Goal: Information Seeking & Learning: Learn about a topic

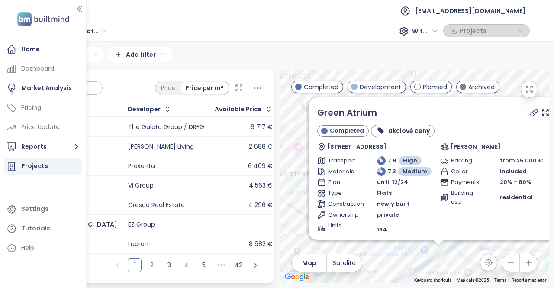
scroll to position [90, 0]
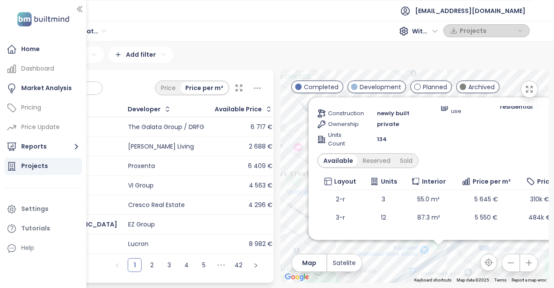
click at [397, 262] on div "Green Atrium Completed akciové ceny Trnavská cesta 16785/ 74E, 821 02 Bratislav…" at bounding box center [414, 176] width 268 height 213
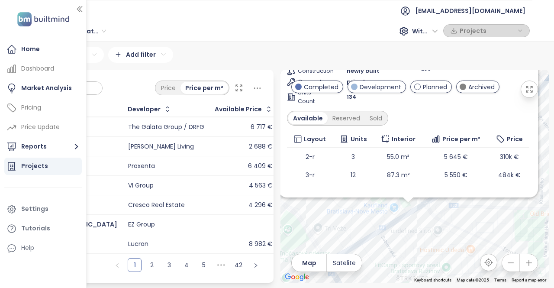
drag, startPoint x: 392, startPoint y: 269, endPoint x: 350, endPoint y: 201, distance: 79.6
click at [350, 201] on div "Green Atrium Completed akciové ceny Trnavská cesta 16785/ 74E, 821 02 Bratislav…" at bounding box center [414, 176] width 268 height 213
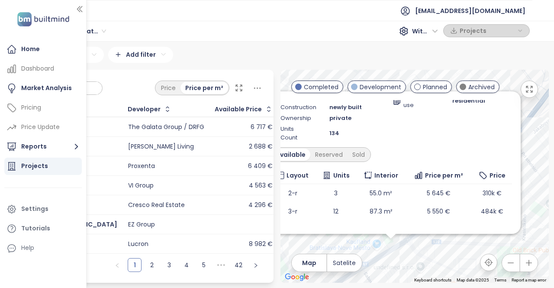
drag, startPoint x: 439, startPoint y: 226, endPoint x: 449, endPoint y: 257, distance: 33.1
click at [439, 263] on div "Green Atrium Completed akciové ceny Trnavská cesta 16785/ 74E, 821 02 Bratislav…" at bounding box center [414, 176] width 268 height 213
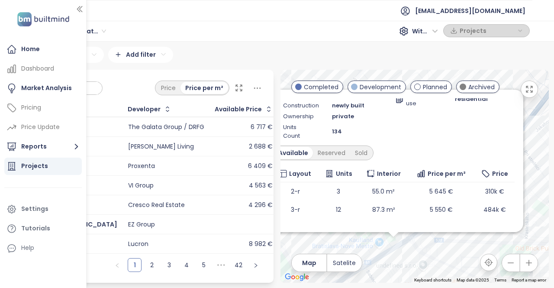
scroll to position [0, 0]
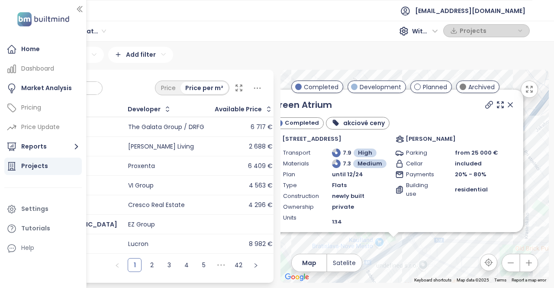
click at [506, 106] on icon at bounding box center [510, 104] width 9 height 9
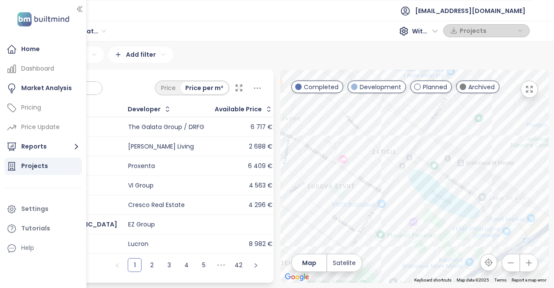
drag, startPoint x: 332, startPoint y: 220, endPoint x: 423, endPoint y: 240, distance: 93.0
click at [423, 241] on div at bounding box center [414, 176] width 268 height 213
click at [409, 130] on div at bounding box center [414, 176] width 268 height 213
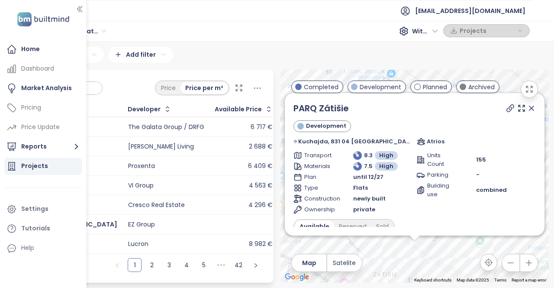
click at [527, 108] on icon at bounding box center [531, 108] width 9 height 9
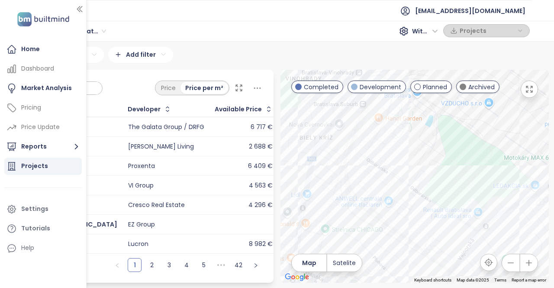
drag, startPoint x: 399, startPoint y: 155, endPoint x: 422, endPoint y: 171, distance: 28.3
click at [422, 171] on div at bounding box center [414, 176] width 268 height 213
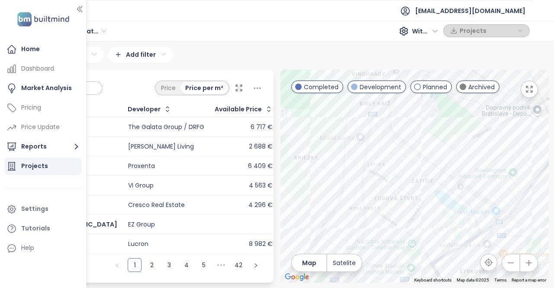
drag, startPoint x: 422, startPoint y: 185, endPoint x: 417, endPoint y: 131, distance: 54.3
click at [417, 131] on div at bounding box center [414, 176] width 268 height 213
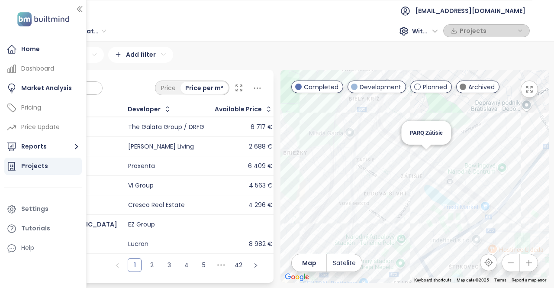
click at [425, 163] on div "PARQ Zátišie" at bounding box center [414, 176] width 268 height 213
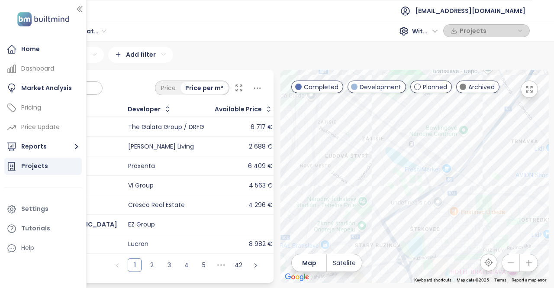
drag, startPoint x: 452, startPoint y: 183, endPoint x: 424, endPoint y: 138, distance: 53.2
click at [424, 138] on div at bounding box center [414, 176] width 268 height 213
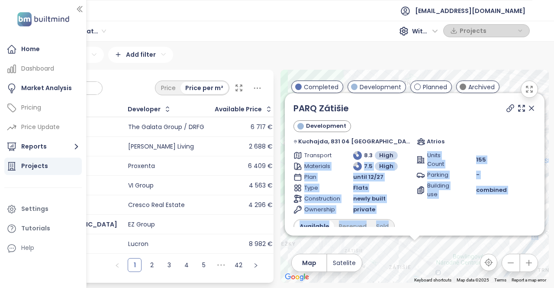
drag, startPoint x: 426, startPoint y: 235, endPoint x: 388, endPoint y: 147, distance: 95.3
click at [388, 147] on div "PARQ Zátišie Development Kuchajda, 831 04 Bratislava-Nové Mesto, Slovakia Atrio…" at bounding box center [414, 164] width 259 height 142
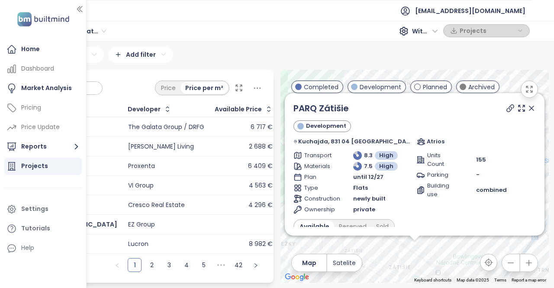
click at [527, 112] on icon at bounding box center [531, 108] width 9 height 9
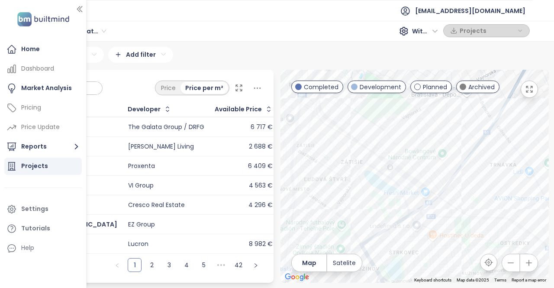
drag, startPoint x: 469, startPoint y: 251, endPoint x: 416, endPoint y: 153, distance: 111.8
click at [412, 129] on div at bounding box center [414, 176] width 268 height 213
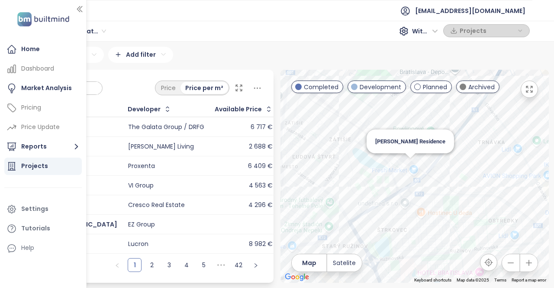
click at [412, 170] on div "Olivia Residence" at bounding box center [414, 176] width 268 height 213
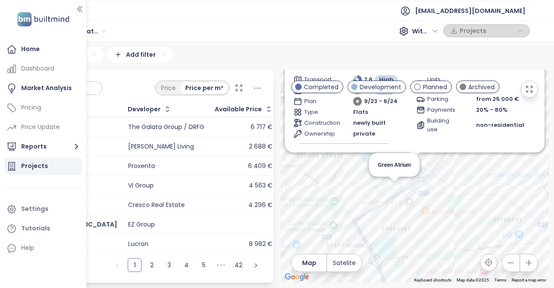
click at [394, 192] on div "Olivia Residence Completed dotovaná hypotéka na 3 roky alebo bývajte 1 rok zada…" at bounding box center [414, 176] width 268 height 213
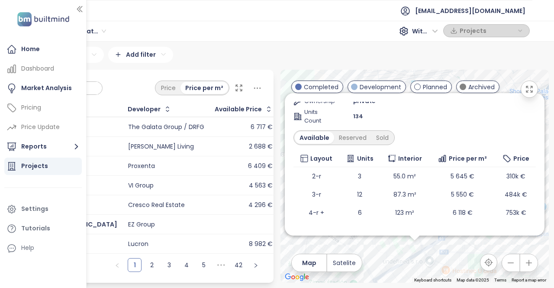
scroll to position [121, 0]
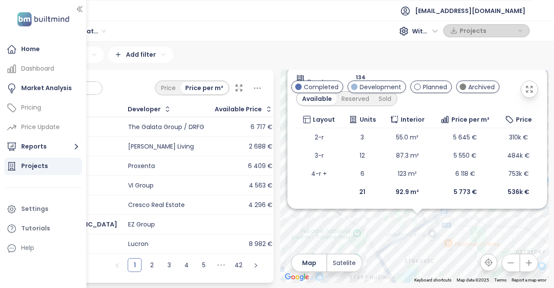
drag, startPoint x: 391, startPoint y: 256, endPoint x: 390, endPoint y: 233, distance: 23.4
click at [390, 233] on div "Green Atrium Completed akciové ceny Trnavská cesta 16785/ 74E, 821 02 Bratislav…" at bounding box center [414, 176] width 268 height 213
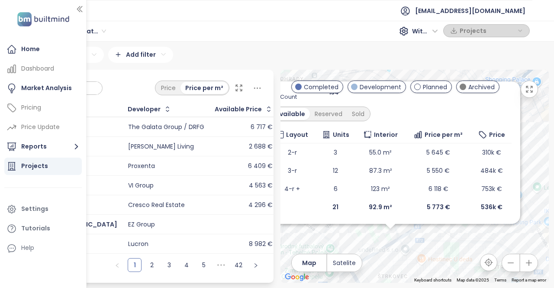
drag, startPoint x: 464, startPoint y: 245, endPoint x: 440, endPoint y: 256, distance: 27.1
click at [440, 256] on div "Green Atrium Completed akciové ceny Trnavská cesta 16785/ 74E, 821 02 Bratislav…" at bounding box center [414, 176] width 268 height 213
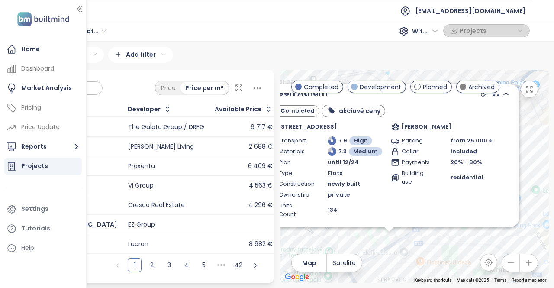
scroll to position [0, 0]
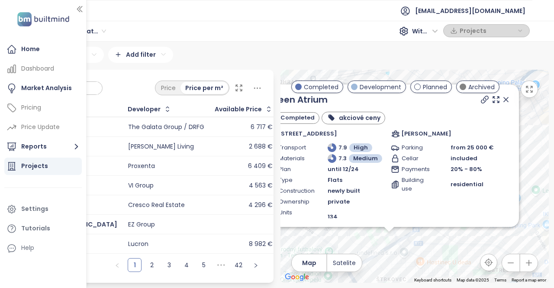
click at [502, 101] on icon at bounding box center [505, 99] width 9 height 9
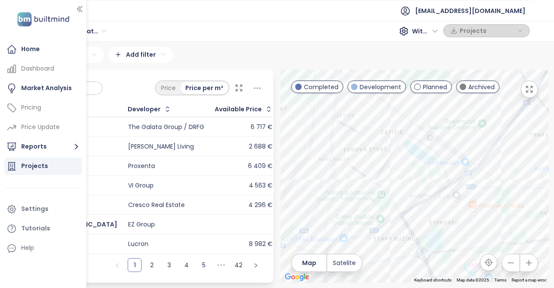
drag, startPoint x: 395, startPoint y: 253, endPoint x: 449, endPoint y: 195, distance: 79.3
click at [449, 195] on div at bounding box center [414, 176] width 268 height 213
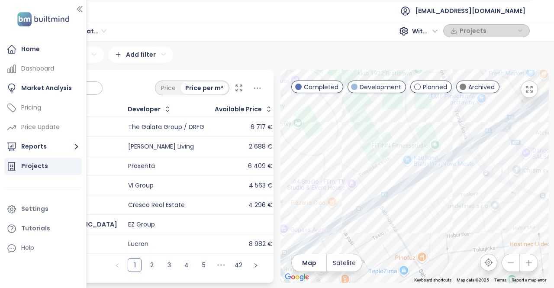
drag, startPoint x: 469, startPoint y: 186, endPoint x: 448, endPoint y: 179, distance: 22.3
click at [448, 179] on div at bounding box center [414, 176] width 268 height 213
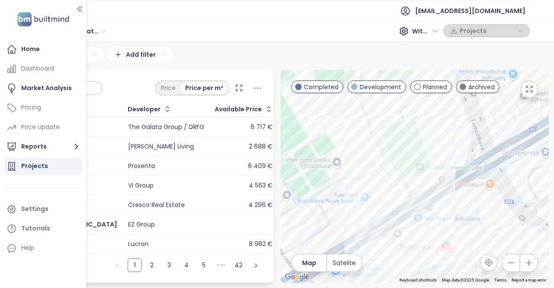
drag, startPoint x: 451, startPoint y: 164, endPoint x: 455, endPoint y: 212, distance: 48.6
click at [455, 212] on div at bounding box center [414, 176] width 268 height 213
click at [421, 228] on div "Green Atrium" at bounding box center [414, 176] width 268 height 213
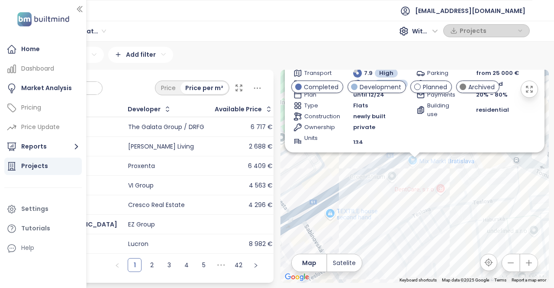
click at [416, 166] on div "Green Atrium Completed akciové ceny Trnavská cesta 16785/ 74E, 821 02 Bratislav…" at bounding box center [414, 176] width 268 height 213
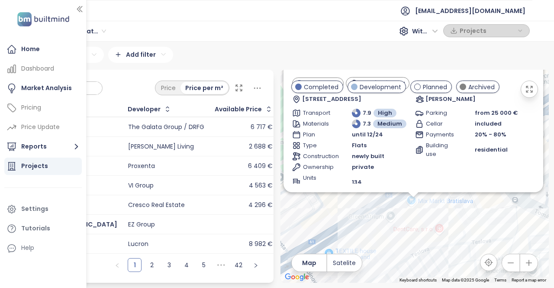
drag, startPoint x: 497, startPoint y: 213, endPoint x: 496, endPoint y: 247, distance: 33.3
click at [496, 247] on div "Green Atrium Completed akciové ceny Trnavská cesta 16785/ 74E, 821 02 Bratislav…" at bounding box center [414, 176] width 268 height 213
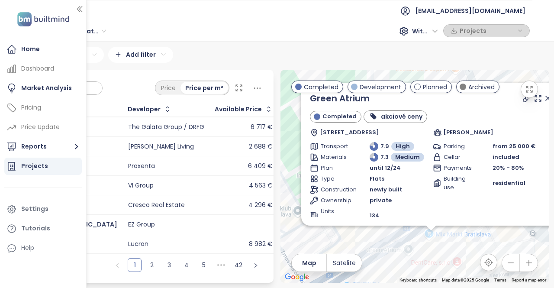
drag, startPoint x: 462, startPoint y: 222, endPoint x: 480, endPoint y: 248, distance: 31.9
click at [480, 248] on div "Green Atrium Completed akciové ceny Trnavská cesta 16785/ 74E, 821 02 Bratislav…" at bounding box center [414, 176] width 268 height 213
click at [543, 100] on icon at bounding box center [547, 98] width 9 height 9
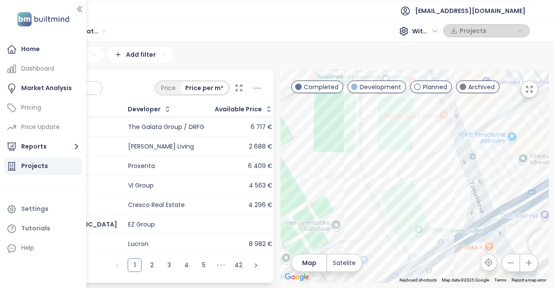
drag, startPoint x: 481, startPoint y: 136, endPoint x: 470, endPoint y: 184, distance: 49.0
click at [469, 184] on div at bounding box center [414, 176] width 268 height 213
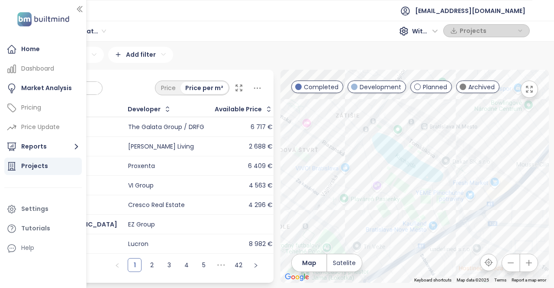
drag, startPoint x: 367, startPoint y: 140, endPoint x: 379, endPoint y: 170, distance: 32.0
click at [381, 196] on div at bounding box center [414, 176] width 268 height 213
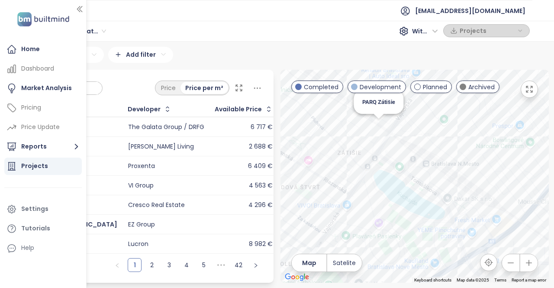
click at [381, 102] on div "PARQ Zátišie" at bounding box center [378, 102] width 50 height 24
click at [379, 135] on div "PARQ Zátišie" at bounding box center [414, 176] width 268 height 213
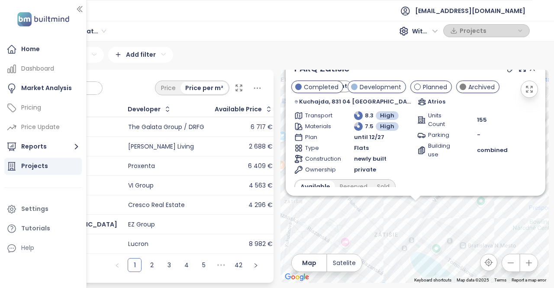
drag, startPoint x: 388, startPoint y: 252, endPoint x: 391, endPoint y: 180, distance: 71.8
click at [391, 187] on div "PARQ Zátišie Development Kuchajda, 831 04 Bratislava-Nové Mesto, Slovakia Atrio…" at bounding box center [414, 176] width 268 height 213
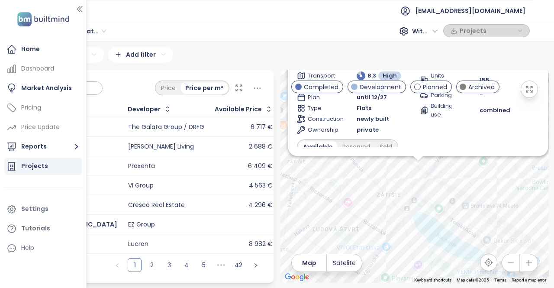
click at [365, 200] on div "PARQ Zátišie Development Kuchajda, 831 04 Bratislava-Nové Mesto, Slovakia Atrio…" at bounding box center [414, 176] width 268 height 213
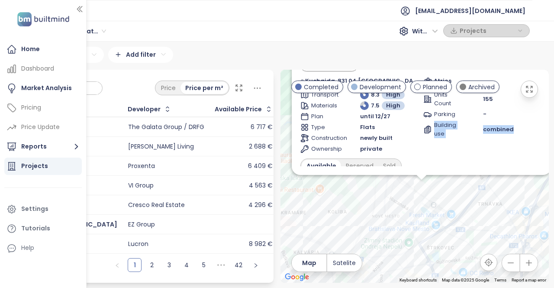
drag, startPoint x: 518, startPoint y: 121, endPoint x: 538, endPoint y: 108, distance: 23.8
click at [524, 143] on div "Units Count 155 Parking - Building use combined" at bounding box center [482, 121] width 119 height 63
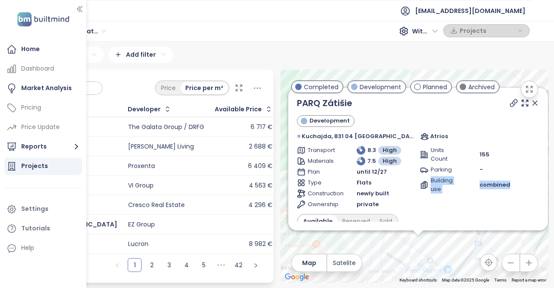
drag, startPoint x: 467, startPoint y: 208, endPoint x: 463, endPoint y: 241, distance: 33.5
click at [467, 247] on div "PARQ Zátišie Development Kuchajda, 831 04 Bratislava-Nové Mesto, Slovakia Atrio…" at bounding box center [414, 176] width 268 height 213
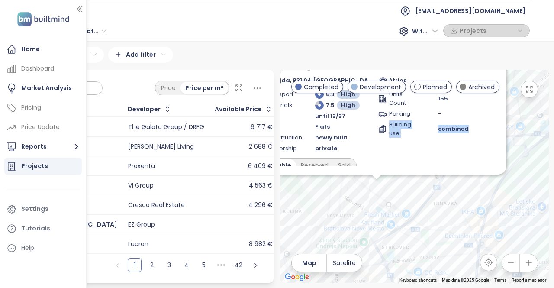
drag, startPoint x: 429, startPoint y: 238, endPoint x: 376, endPoint y: 171, distance: 85.0
click at [376, 171] on div "PARQ Zátišie Development Kuchajda, 831 04 Bratislava-Nové Mesto, Slovakia Atrio…" at bounding box center [414, 176] width 268 height 213
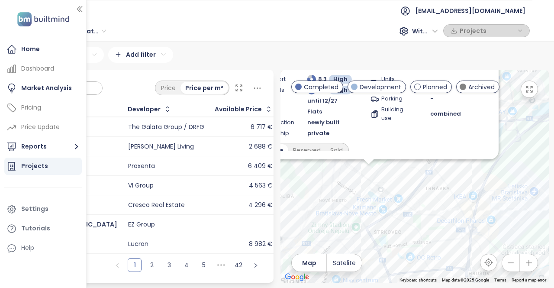
click at [321, 84] on span "Completed" at bounding box center [321, 87] width 35 height 10
click at [368, 85] on span "Development" at bounding box center [380, 87] width 42 height 10
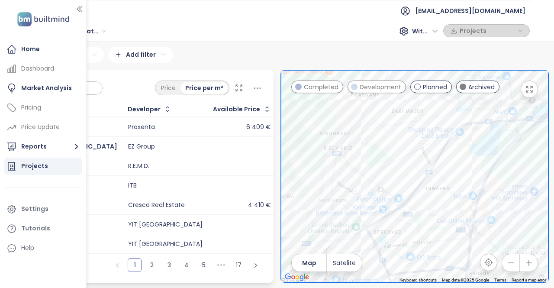
click at [433, 88] on span "Planned" at bounding box center [435, 87] width 24 height 10
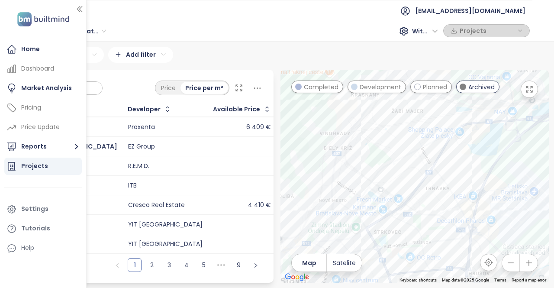
click at [474, 88] on span "Archived" at bounding box center [481, 87] width 26 height 10
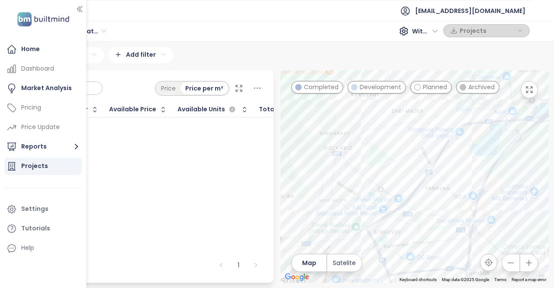
click at [366, 84] on span "Development" at bounding box center [380, 87] width 42 height 10
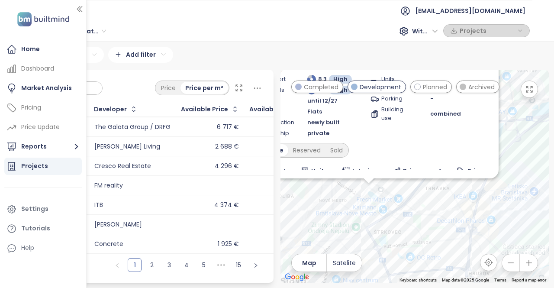
click at [330, 86] on span "Completed" at bounding box center [321, 87] width 35 height 10
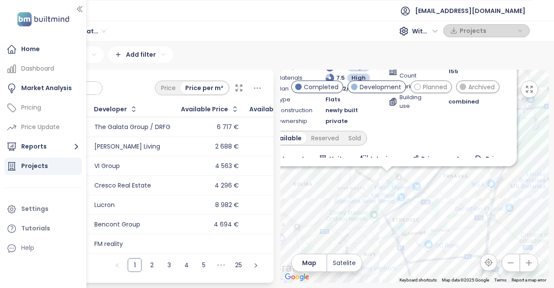
drag, startPoint x: 421, startPoint y: 268, endPoint x: 392, endPoint y: 172, distance: 100.4
click at [392, 172] on div "PARQ Zátišie Development Kuchajda, 831 04 Bratislava-Nové Mesto, Slovakia Atrio…" at bounding box center [414, 176] width 268 height 213
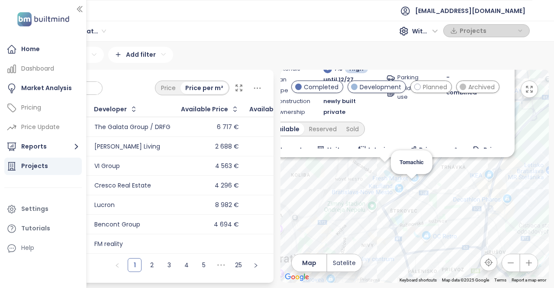
click at [412, 190] on div "PARQ Zátišie Development Kuchajda, 831 04 Bratislava-Nové Mesto, Slovakia Atrio…" at bounding box center [414, 176] width 268 height 213
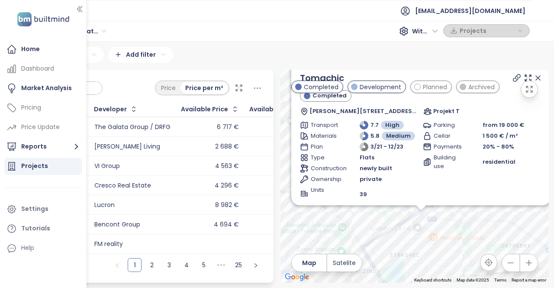
drag, startPoint x: 390, startPoint y: 264, endPoint x: 400, endPoint y: 171, distance: 93.6
click at [390, 193] on div "Tomachic Completed Tomášikova 23/C, 821 01 Bratislava-Ružinov, Slovakia Projekt…" at bounding box center [414, 176] width 268 height 213
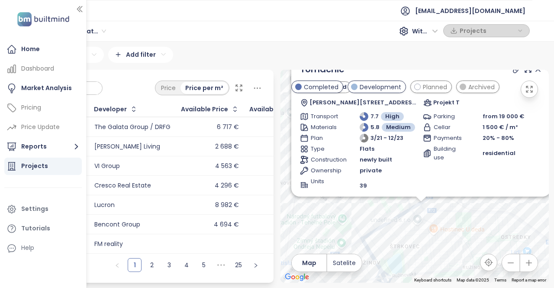
click at [533, 72] on icon at bounding box center [537, 69] width 9 height 9
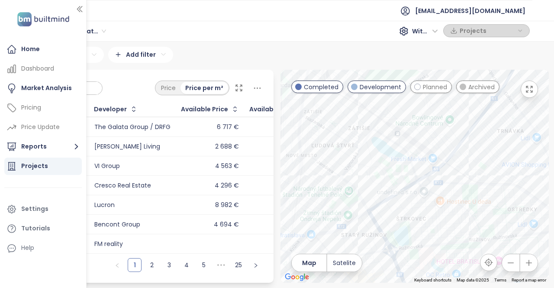
drag, startPoint x: 403, startPoint y: 180, endPoint x: 405, endPoint y: 153, distance: 27.7
click at [407, 143] on div at bounding box center [414, 176] width 268 height 213
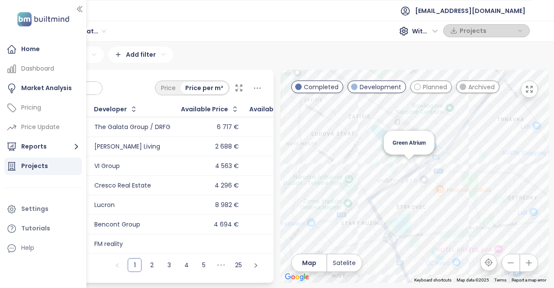
click at [404, 169] on div "Green Atrium" at bounding box center [414, 176] width 268 height 213
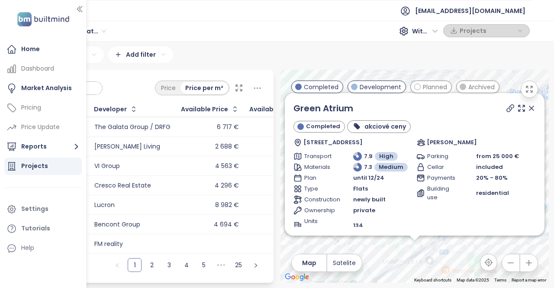
click at [527, 111] on icon at bounding box center [531, 108] width 9 height 9
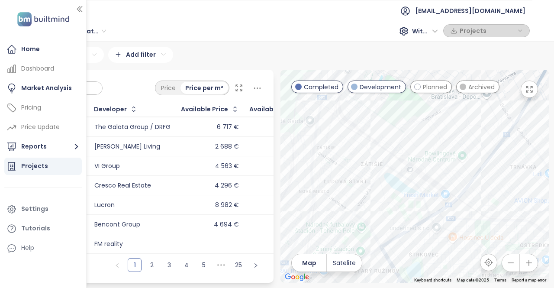
drag, startPoint x: 448, startPoint y: 214, endPoint x: 456, endPoint y: 179, distance: 35.4
click at [456, 179] on div at bounding box center [414, 176] width 268 height 213
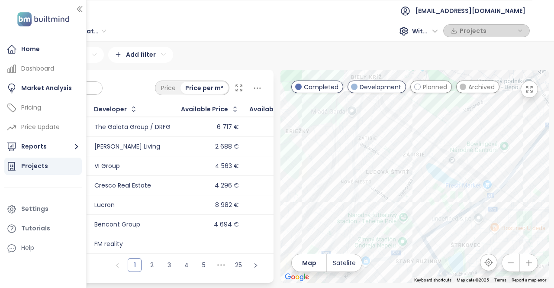
drag, startPoint x: 393, startPoint y: 189, endPoint x: 435, endPoint y: 179, distance: 43.9
click at [435, 179] on div at bounding box center [414, 176] width 268 height 213
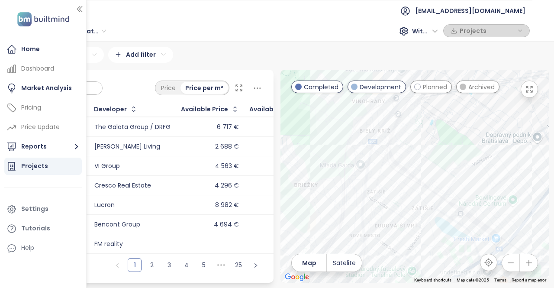
drag, startPoint x: 432, startPoint y: 139, endPoint x: 442, endPoint y: 197, distance: 59.2
click at [442, 197] on div at bounding box center [414, 176] width 268 height 213
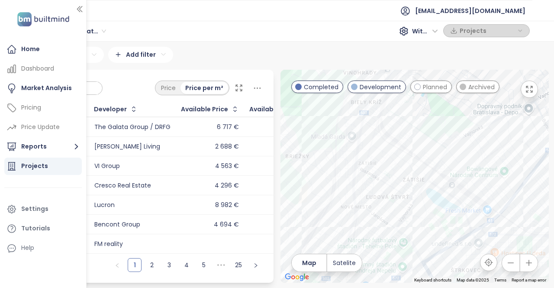
drag, startPoint x: 398, startPoint y: 212, endPoint x: 383, endPoint y: 164, distance: 50.7
click at [383, 164] on div at bounding box center [414, 176] width 268 height 213
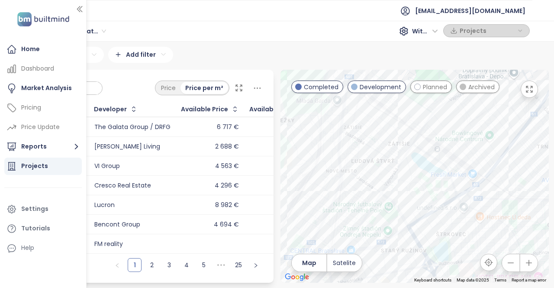
drag, startPoint x: 384, startPoint y: 208, endPoint x: 374, endPoint y: 178, distance: 32.1
click at [374, 178] on div at bounding box center [414, 176] width 268 height 213
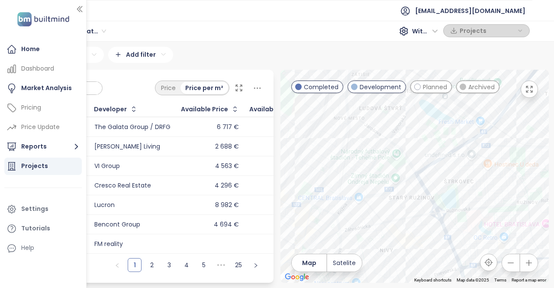
drag, startPoint x: 402, startPoint y: 225, endPoint x: 385, endPoint y: 209, distance: 23.2
click at [408, 188] on div at bounding box center [414, 176] width 268 height 213
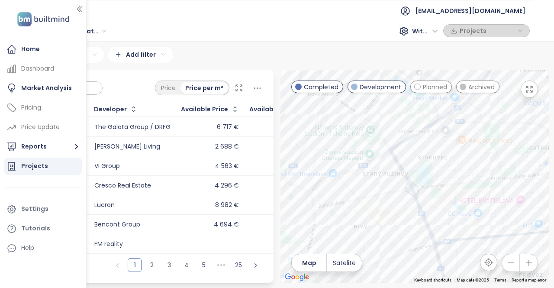
drag, startPoint x: 455, startPoint y: 218, endPoint x: 429, endPoint y: 195, distance: 34.9
click at [429, 195] on div at bounding box center [414, 176] width 268 height 213
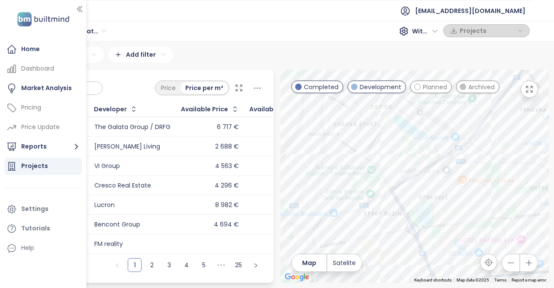
drag, startPoint x: 443, startPoint y: 137, endPoint x: 445, endPoint y: 173, distance: 35.9
click at [445, 173] on div at bounding box center [414, 176] width 268 height 213
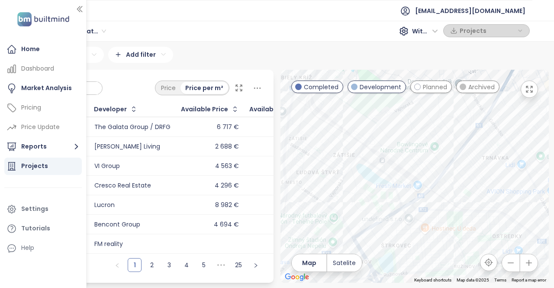
drag, startPoint x: 466, startPoint y: 167, endPoint x: 437, endPoint y: 193, distance: 39.5
click at [438, 195] on div at bounding box center [414, 176] width 268 height 213
click at [418, 135] on div "Malý Dvorník" at bounding box center [414, 176] width 268 height 213
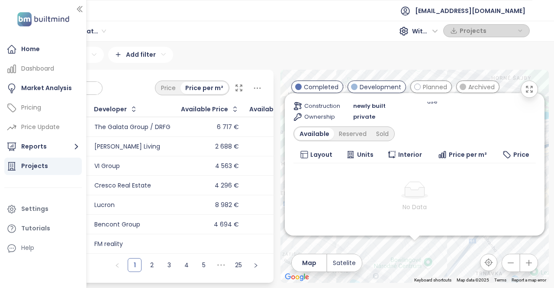
scroll to position [80, 0]
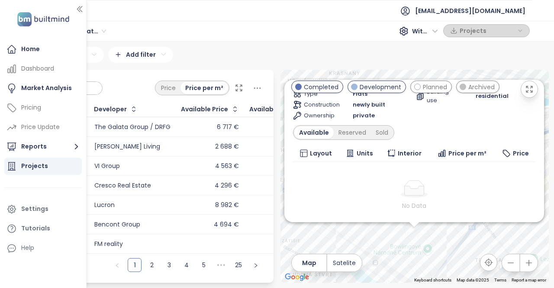
drag, startPoint x: 433, startPoint y: 259, endPoint x: 438, endPoint y: 187, distance: 71.9
click at [438, 194] on div "Malý Dvorník Development Turbínová 11, 831 04 Bratislava-Nové Mesto, Slovakia A…" at bounding box center [414, 176] width 268 height 213
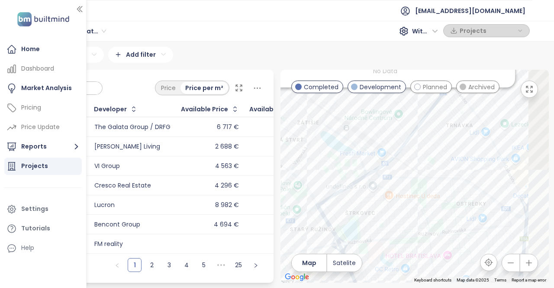
drag, startPoint x: 435, startPoint y: 212, endPoint x: 382, endPoint y: 130, distance: 97.4
click at [382, 132] on div "Malý Dvorník Development Turbínová 11, 831 04 Bratislava-Nové Mesto, Slovakia A…" at bounding box center [414, 176] width 268 height 213
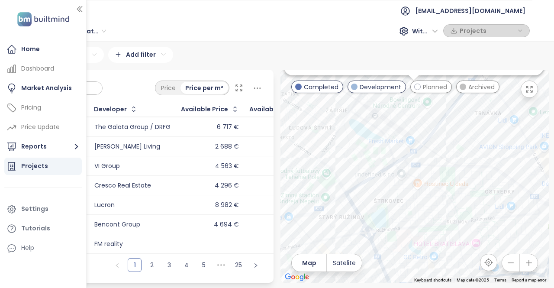
drag, startPoint x: 417, startPoint y: 157, endPoint x: 459, endPoint y: 177, distance: 47.0
click at [459, 177] on div "Malý Dvorník Development Turbínová 11, 831 04 Bratislava-Nové Mesto, Slovakia A…" at bounding box center [414, 176] width 268 height 213
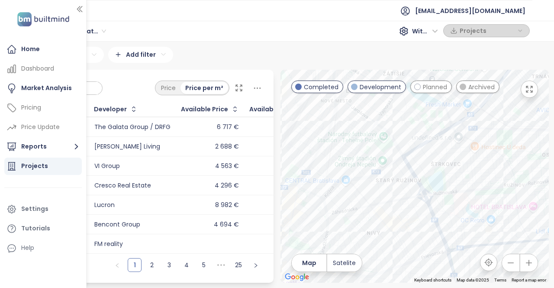
drag, startPoint x: 311, startPoint y: 188, endPoint x: 376, endPoint y: 152, distance: 74.1
click at [376, 152] on div "Malý Dvorník Development Turbínová 11, 831 04 Bratislava-Nové Mesto, Slovakia A…" at bounding box center [414, 176] width 268 height 213
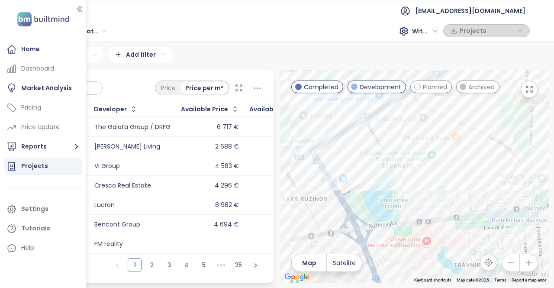
drag, startPoint x: 509, startPoint y: 170, endPoint x: 381, endPoint y: 226, distance: 139.5
click at [381, 226] on div "Malý Dvorník Development Turbínová 11, 831 04 Bratislava-Nové Mesto, Slovakia A…" at bounding box center [414, 176] width 268 height 213
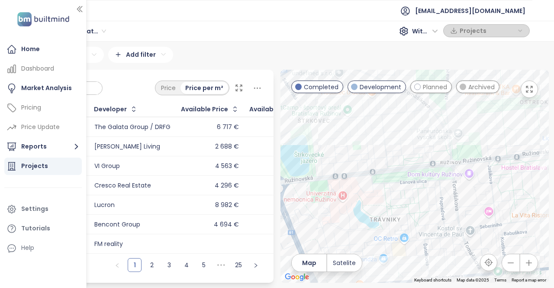
drag, startPoint x: 433, startPoint y: 197, endPoint x: 364, endPoint y: 148, distance: 84.1
click at [363, 148] on div "Malý Dvorník Development Turbínová 11, 831 04 Bratislava-Nové Mesto, Slovakia A…" at bounding box center [414, 176] width 268 height 213
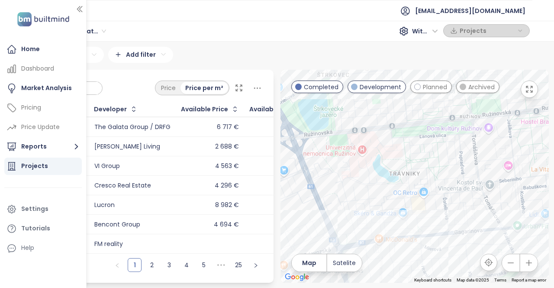
drag, startPoint x: 378, startPoint y: 199, endPoint x: 399, endPoint y: 154, distance: 50.3
click at [398, 154] on div "Malý Dvorník Development Turbínová 11, 831 04 Bratislava-Nové Mesto, Slovakia A…" at bounding box center [414, 176] width 268 height 213
click at [470, 221] on div "Malý Dvorník Development Turbínová 11, 831 04 Bratislava-Nové Mesto, Slovakia A…" at bounding box center [414, 176] width 268 height 213
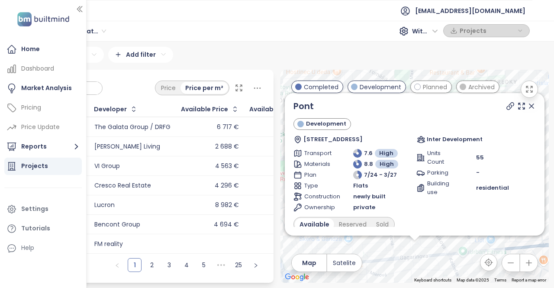
scroll to position [0, 0]
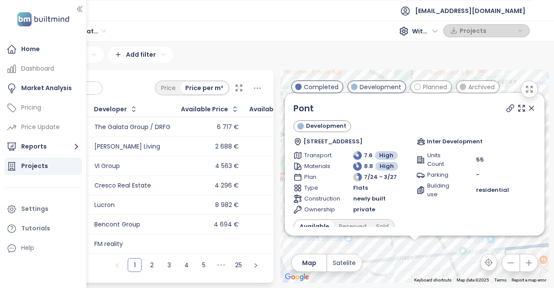
click at [527, 112] on icon at bounding box center [531, 108] width 9 height 9
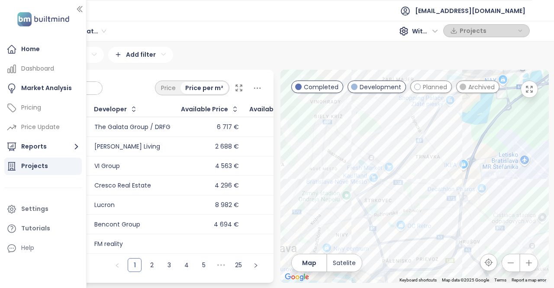
drag, startPoint x: 386, startPoint y: 160, endPoint x: 379, endPoint y: 167, distance: 9.5
click at [397, 179] on div at bounding box center [414, 176] width 268 height 213
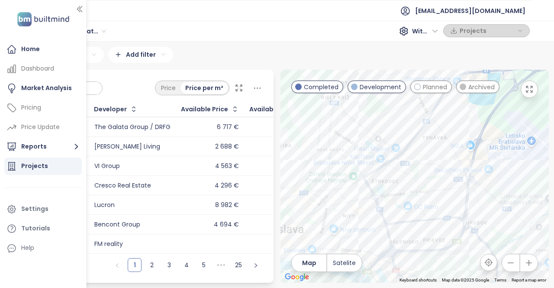
drag, startPoint x: 359, startPoint y: 126, endPoint x: 375, endPoint y: 157, distance: 34.8
click at [381, 170] on div at bounding box center [414, 176] width 268 height 213
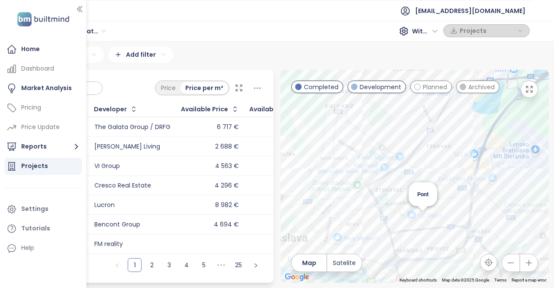
click at [424, 218] on div "Pont" at bounding box center [414, 176] width 268 height 213
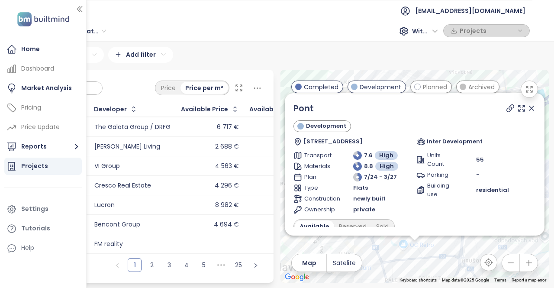
click at [527, 108] on icon at bounding box center [531, 108] width 9 height 9
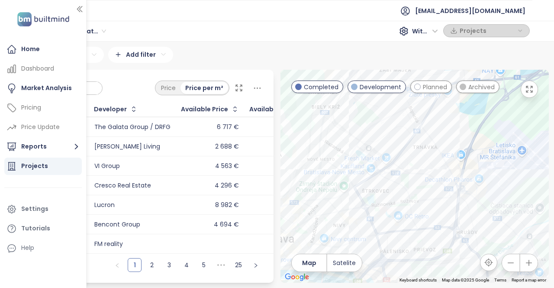
drag, startPoint x: 456, startPoint y: 176, endPoint x: 445, endPoint y: 162, distance: 17.5
click at [451, 150] on div at bounding box center [414, 176] width 268 height 213
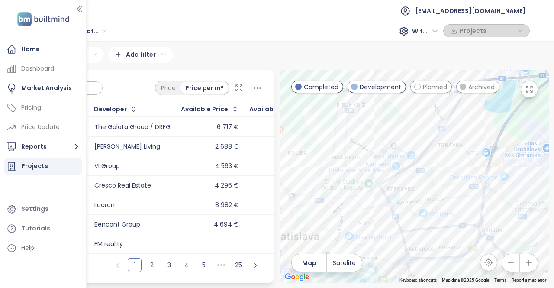
drag, startPoint x: 366, startPoint y: 200, endPoint x: 392, endPoint y: 200, distance: 26.4
click at [392, 200] on div at bounding box center [414, 176] width 268 height 213
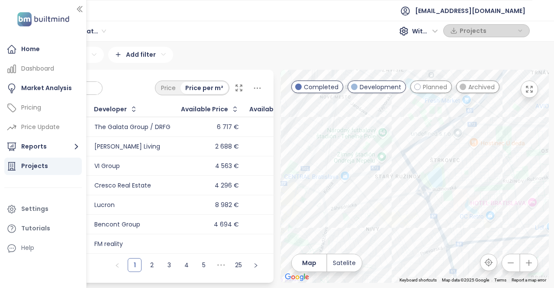
drag, startPoint x: 391, startPoint y: 230, endPoint x: 399, endPoint y: 199, distance: 31.2
click at [399, 199] on div at bounding box center [414, 176] width 268 height 213
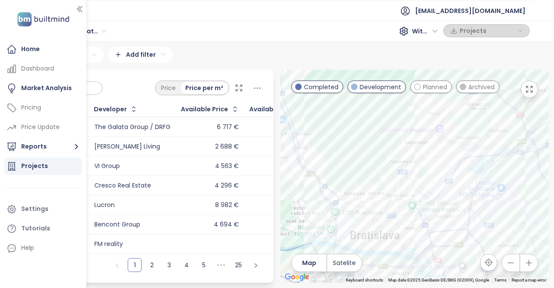
drag, startPoint x: 475, startPoint y: 138, endPoint x: 429, endPoint y: 210, distance: 85.8
click at [429, 210] on div at bounding box center [414, 176] width 268 height 213
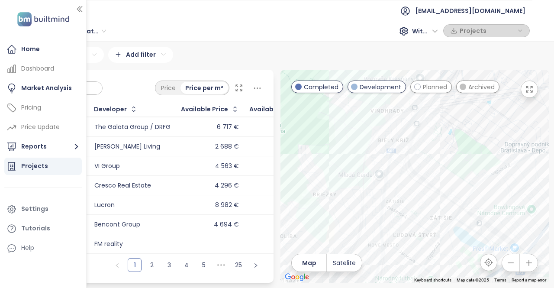
drag, startPoint x: 375, startPoint y: 163, endPoint x: 432, endPoint y: 127, distance: 68.4
click at [433, 127] on div at bounding box center [414, 176] width 268 height 213
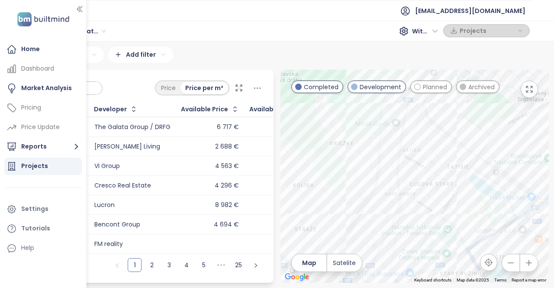
drag, startPoint x: 403, startPoint y: 179, endPoint x: 404, endPoint y: 161, distance: 17.7
click at [406, 161] on div at bounding box center [414, 176] width 268 height 213
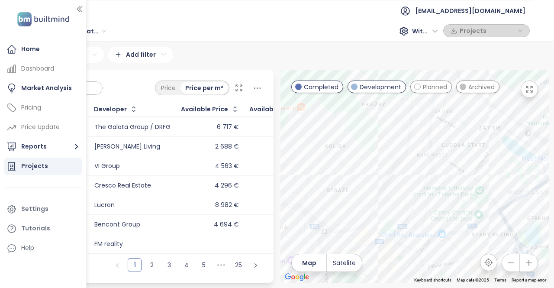
drag, startPoint x: 371, startPoint y: 187, endPoint x: 404, endPoint y: 155, distance: 45.9
click at [404, 155] on div at bounding box center [414, 176] width 268 height 213
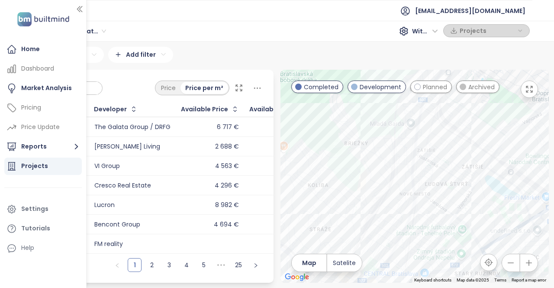
drag, startPoint x: 421, startPoint y: 159, endPoint x: 397, endPoint y: 189, distance: 38.8
click at [397, 189] on div at bounding box center [414, 176] width 268 height 213
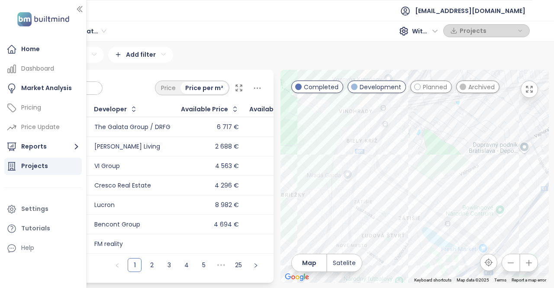
drag, startPoint x: 426, startPoint y: 148, endPoint x: 386, endPoint y: 179, distance: 50.9
click at [386, 179] on div at bounding box center [414, 176] width 268 height 213
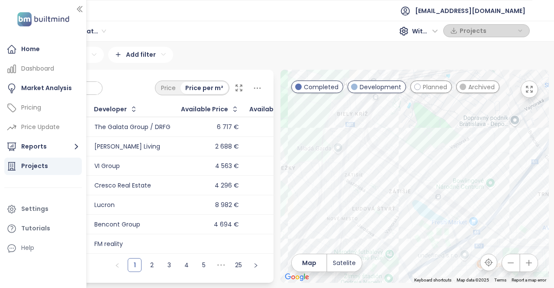
drag, startPoint x: 429, startPoint y: 181, endPoint x: 423, endPoint y: 148, distance: 32.9
click at [423, 147] on div at bounding box center [414, 176] width 268 height 213
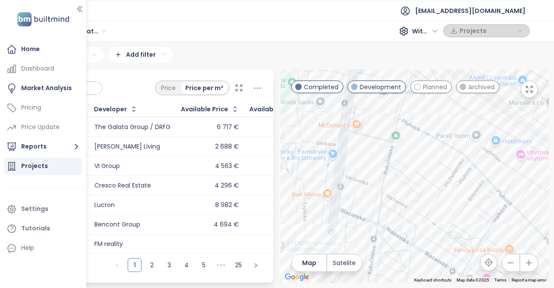
drag, startPoint x: 330, startPoint y: 194, endPoint x: 352, endPoint y: 195, distance: 22.1
click at [352, 195] on div at bounding box center [414, 176] width 268 height 213
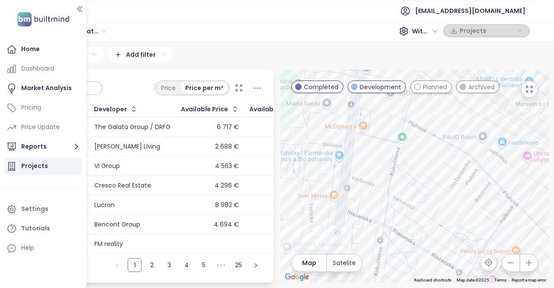
click at [347, 190] on div at bounding box center [414, 176] width 268 height 213
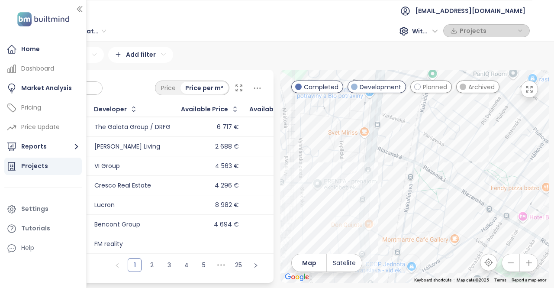
drag, startPoint x: 360, startPoint y: 207, endPoint x: 388, endPoint y: 147, distance: 66.5
click at [388, 147] on div at bounding box center [414, 176] width 268 height 213
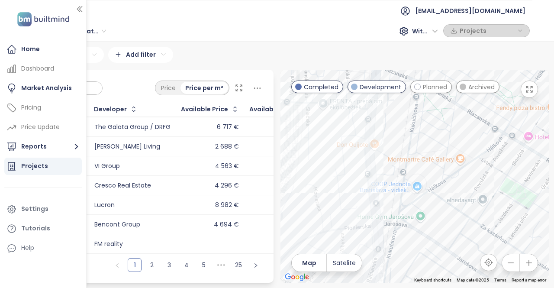
drag, startPoint x: 369, startPoint y: 214, endPoint x: 374, endPoint y: 140, distance: 74.5
click at [374, 140] on div at bounding box center [414, 176] width 268 height 213
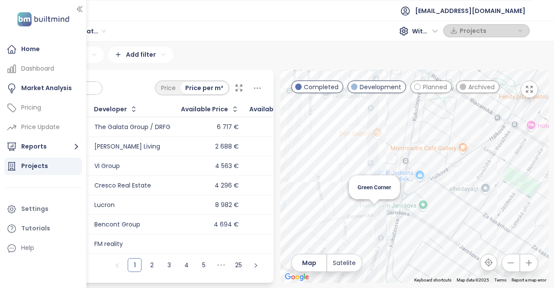
click at [373, 213] on div "Green Corner" at bounding box center [414, 176] width 268 height 213
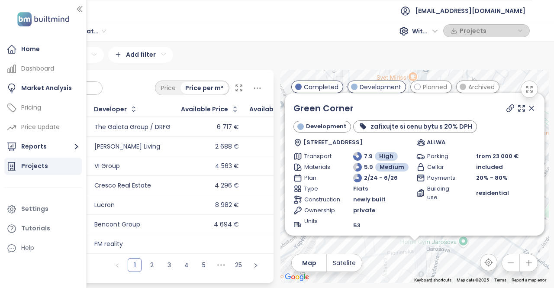
click at [527, 112] on icon at bounding box center [531, 108] width 9 height 9
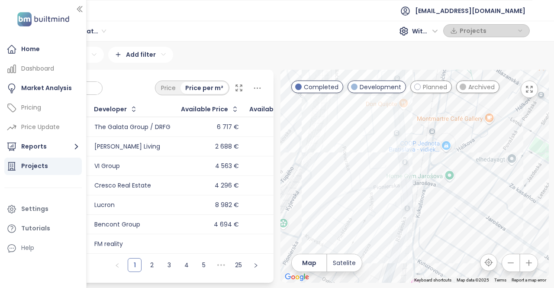
drag, startPoint x: 432, startPoint y: 204, endPoint x: 421, endPoint y: 147, distance: 57.8
click at [421, 147] on div at bounding box center [414, 176] width 268 height 213
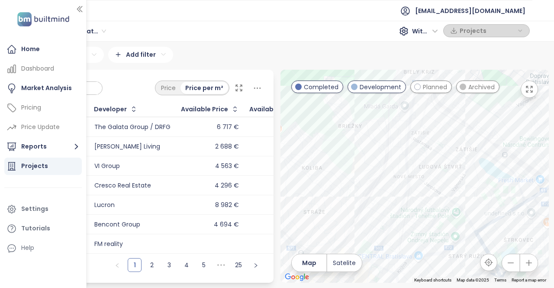
drag, startPoint x: 487, startPoint y: 198, endPoint x: 439, endPoint y: 192, distance: 49.2
click at [439, 192] on div at bounding box center [414, 176] width 268 height 213
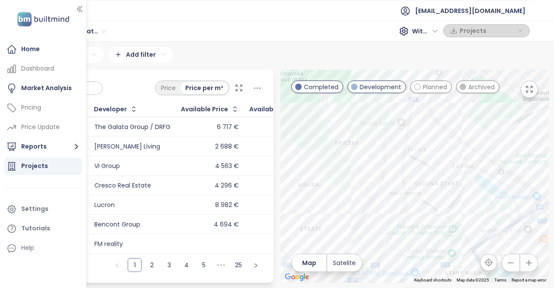
drag, startPoint x: 448, startPoint y: 153, endPoint x: 448, endPoint y: 165, distance: 11.7
click at [448, 165] on div at bounding box center [414, 176] width 268 height 213
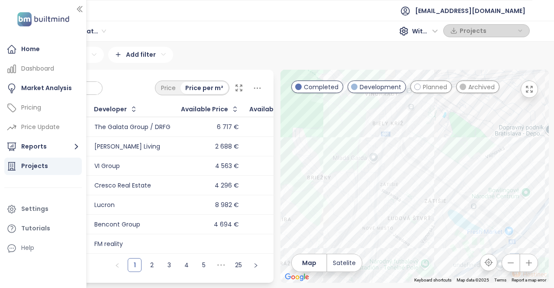
drag, startPoint x: 434, startPoint y: 159, endPoint x: 403, endPoint y: 183, distance: 39.4
click at [405, 191] on div at bounding box center [414, 176] width 268 height 213
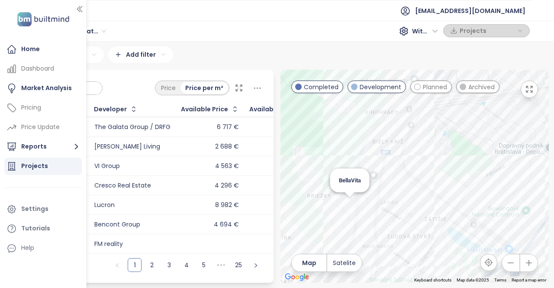
click at [350, 203] on div "BellaVita" at bounding box center [414, 176] width 268 height 213
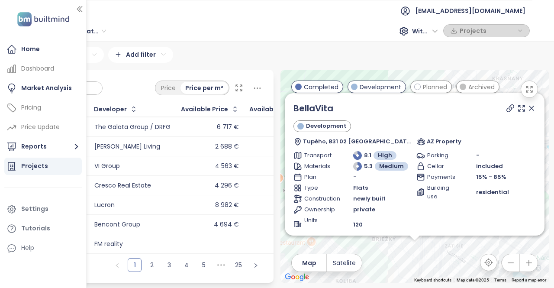
click at [529, 110] on icon at bounding box center [531, 108] width 4 height 4
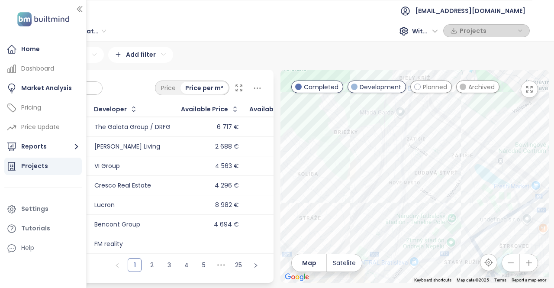
drag, startPoint x: 455, startPoint y: 229, endPoint x: 415, endPoint y: 115, distance: 120.2
click at [416, 116] on div at bounding box center [414, 176] width 268 height 213
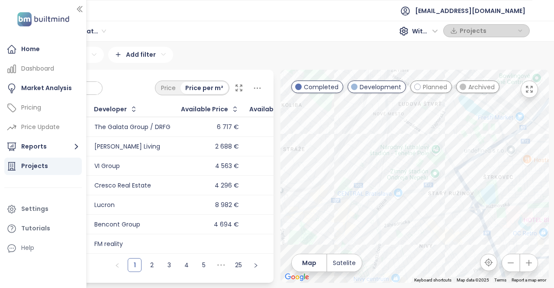
drag, startPoint x: 419, startPoint y: 208, endPoint x: 388, endPoint y: 162, distance: 55.3
click at [409, 152] on div at bounding box center [414, 176] width 268 height 213
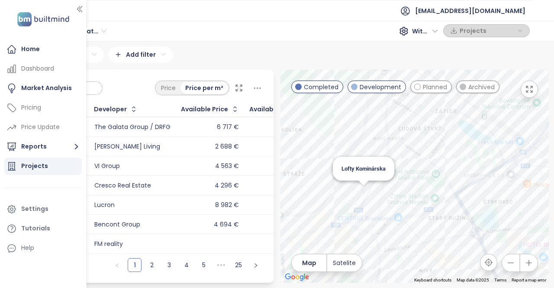
click at [364, 197] on div "Lofty Kominárska" at bounding box center [414, 176] width 268 height 213
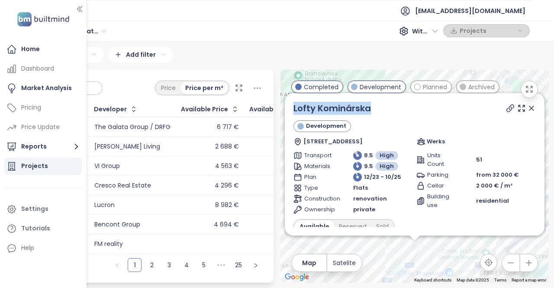
drag, startPoint x: 368, startPoint y: 112, endPoint x: 291, endPoint y: 112, distance: 77.0
click at [291, 112] on div "Lofty Kominárska Development Kominárska 2,4, 831 04 Bratislava-Nové Mesto, Slov…" at bounding box center [414, 164] width 259 height 142
copy link "Lofty Kominárska"
click at [527, 112] on icon at bounding box center [531, 108] width 9 height 9
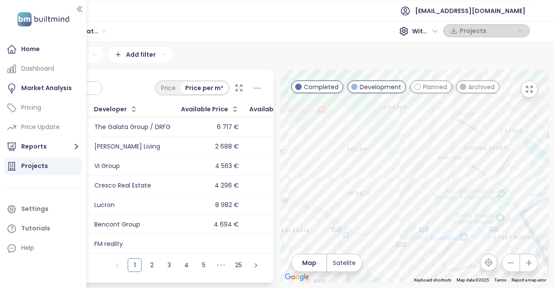
drag, startPoint x: 412, startPoint y: 194, endPoint x: 424, endPoint y: 160, distance: 35.3
click at [424, 164] on div at bounding box center [414, 176] width 268 height 213
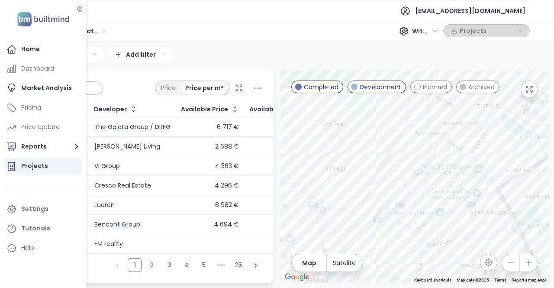
drag, startPoint x: 445, startPoint y: 234, endPoint x: 420, endPoint y: 193, distance: 47.5
click at [421, 193] on div at bounding box center [414, 176] width 268 height 213
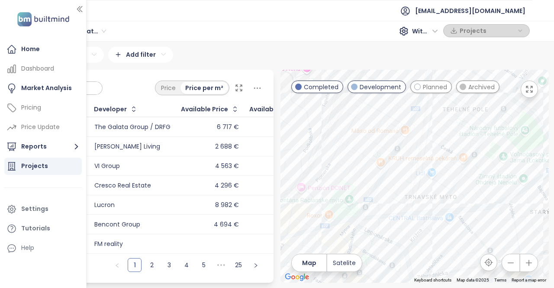
drag, startPoint x: 414, startPoint y: 208, endPoint x: 404, endPoint y: 176, distance: 34.5
click at [404, 176] on div at bounding box center [414, 176] width 268 height 213
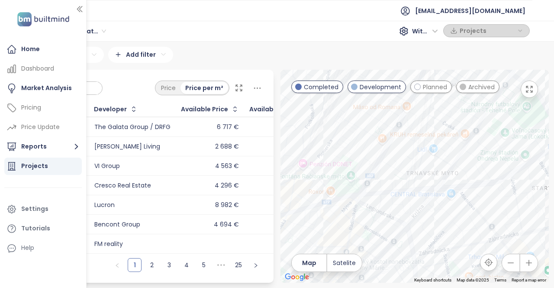
drag, startPoint x: 387, startPoint y: 193, endPoint x: 381, endPoint y: 160, distance: 33.9
click at [381, 160] on div at bounding box center [414, 176] width 268 height 213
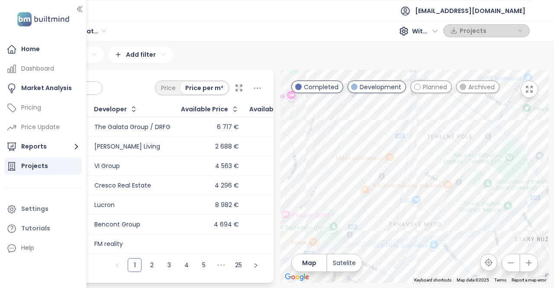
drag, startPoint x: 423, startPoint y: 161, endPoint x: 403, endPoint y: 218, distance: 59.5
click at [403, 220] on div at bounding box center [414, 176] width 268 height 213
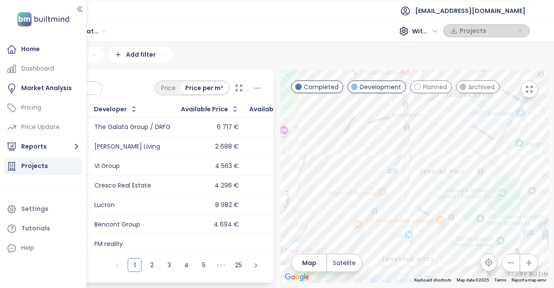
drag, startPoint x: 413, startPoint y: 172, endPoint x: 406, endPoint y: 222, distance: 50.7
click at [407, 224] on div at bounding box center [414, 176] width 268 height 213
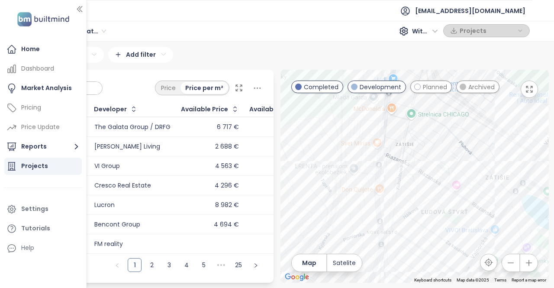
drag, startPoint x: 455, startPoint y: 160, endPoint x: 439, endPoint y: 206, distance: 49.1
click at [439, 206] on div at bounding box center [414, 176] width 268 height 213
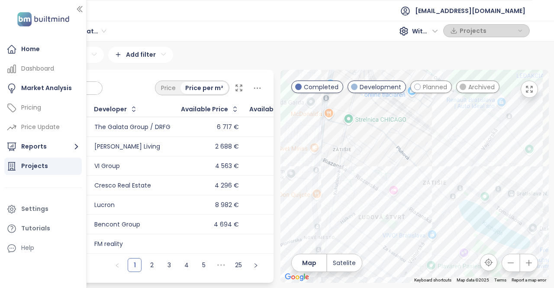
drag, startPoint x: 447, startPoint y: 187, endPoint x: 387, endPoint y: 186, distance: 59.7
click at [387, 186] on div at bounding box center [414, 176] width 268 height 213
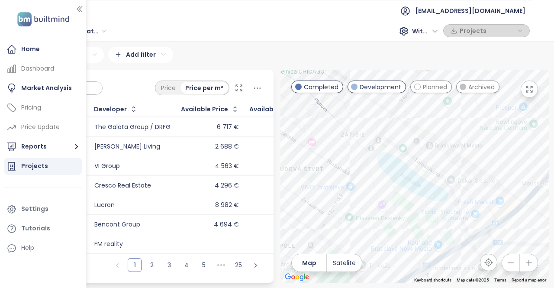
drag, startPoint x: 462, startPoint y: 187, endPoint x: 383, endPoint y: 136, distance: 94.5
click at [383, 136] on div at bounding box center [414, 176] width 268 height 213
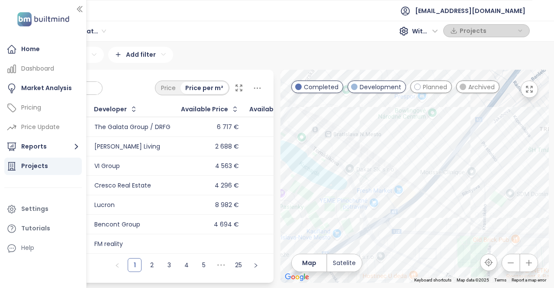
drag, startPoint x: 441, startPoint y: 152, endPoint x: 362, endPoint y: 157, distance: 79.7
click at [362, 157] on div at bounding box center [414, 176] width 268 height 213
click at [389, 190] on div "Olivia Residence" at bounding box center [414, 176] width 268 height 213
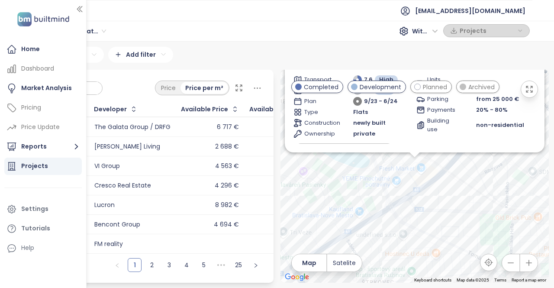
click at [527, 86] on icon "button" at bounding box center [529, 89] width 6 height 6
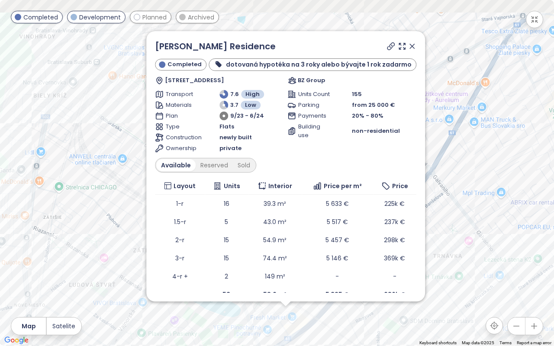
drag, startPoint x: 459, startPoint y: 141, endPoint x: 468, endPoint y: 298, distance: 157.7
click at [468, 287] on div "Olivia Residence Completed dotovaná hypotéka na 3 roky alebo bývajte 1 rok zada…" at bounding box center [277, 173] width 554 height 346
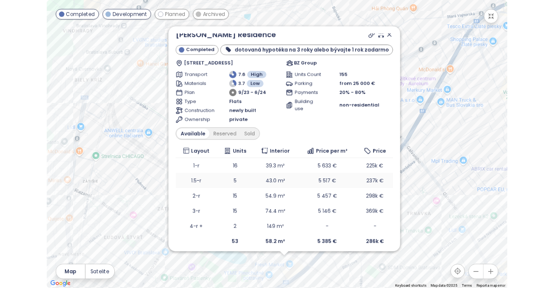
scroll to position [10, 0]
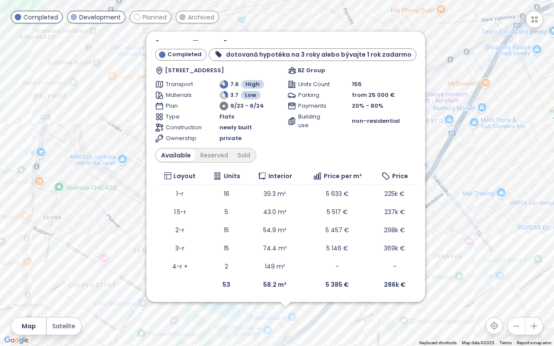
click at [512, 132] on div "Olivia Residence Completed dotovaná hypotéka na 3 roky alebo bývajte 1 rok zada…" at bounding box center [277, 173] width 554 height 346
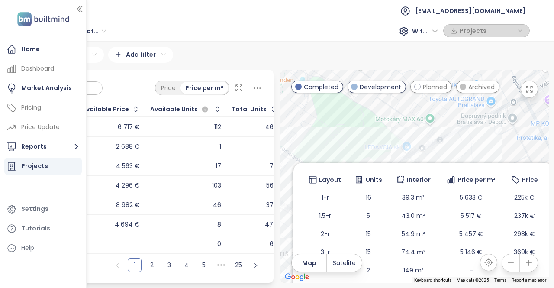
scroll to position [0, 0]
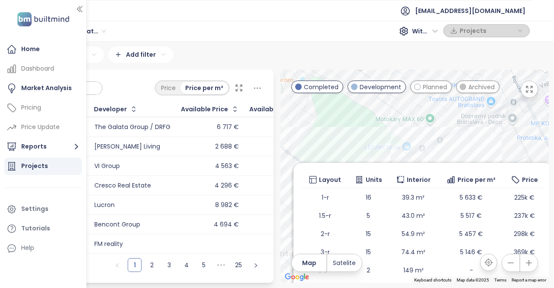
click at [80, 7] on icon "button" at bounding box center [79, 9] width 9 height 9
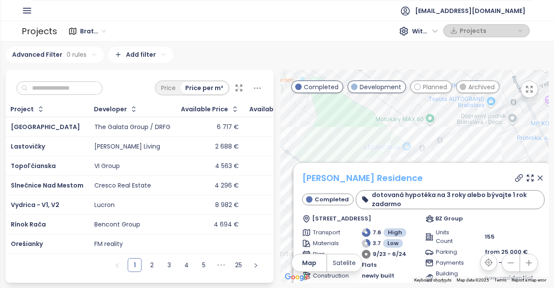
click at [342, 180] on link "Olivia Residence" at bounding box center [362, 178] width 121 height 12
click at [538, 178] on icon at bounding box center [540, 178] width 4 height 4
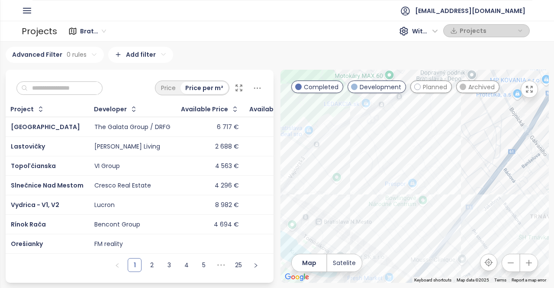
drag, startPoint x: 495, startPoint y: 192, endPoint x: 432, endPoint y: 115, distance: 98.6
click at [434, 115] on div at bounding box center [414, 176] width 268 height 213
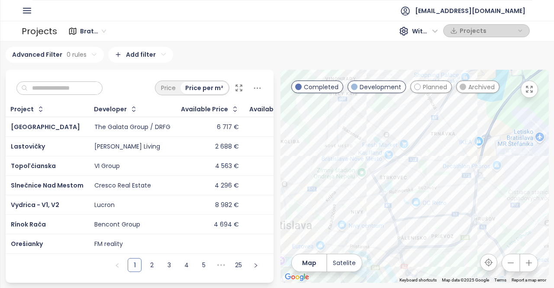
drag, startPoint x: 449, startPoint y: 230, endPoint x: 428, endPoint y: 167, distance: 66.5
click at [428, 167] on div at bounding box center [414, 176] width 268 height 213
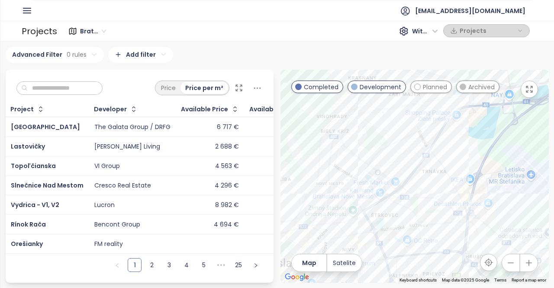
drag, startPoint x: 420, startPoint y: 142, endPoint x: 417, endPoint y: 170, distance: 27.5
click at [415, 177] on div at bounding box center [414, 176] width 268 height 213
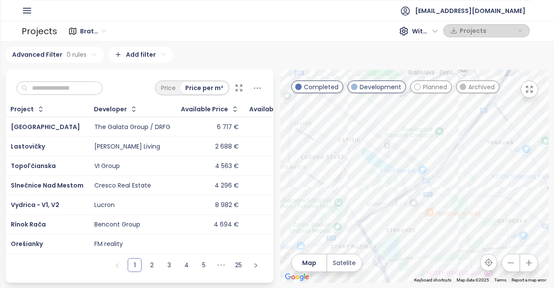
drag, startPoint x: 429, startPoint y: 196, endPoint x: 448, endPoint y: 192, distance: 20.4
click at [448, 192] on div at bounding box center [414, 176] width 268 height 213
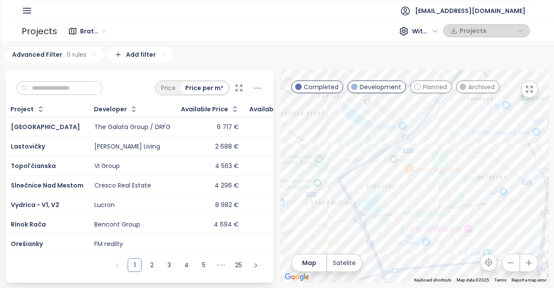
drag, startPoint x: 441, startPoint y: 193, endPoint x: 452, endPoint y: 146, distance: 48.4
click at [452, 146] on div at bounding box center [414, 176] width 268 height 213
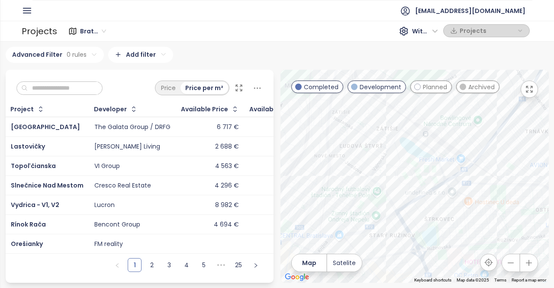
drag, startPoint x: 357, startPoint y: 168, endPoint x: 405, endPoint y: 209, distance: 62.6
click at [405, 210] on div at bounding box center [414, 176] width 268 height 213
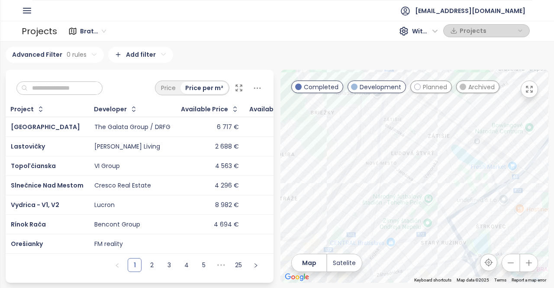
drag, startPoint x: 394, startPoint y: 181, endPoint x: 418, endPoint y: 175, distance: 24.5
click at [421, 175] on div at bounding box center [414, 176] width 268 height 213
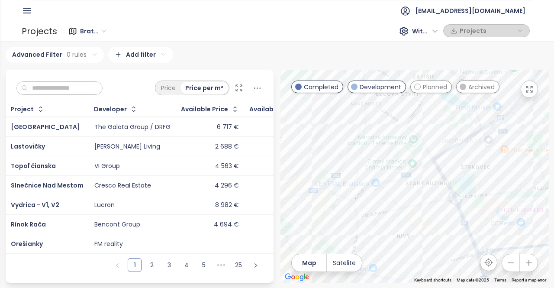
drag, startPoint x: 393, startPoint y: 225, endPoint x: 381, endPoint y: 156, distance: 69.8
click at [381, 156] on div at bounding box center [414, 176] width 268 height 213
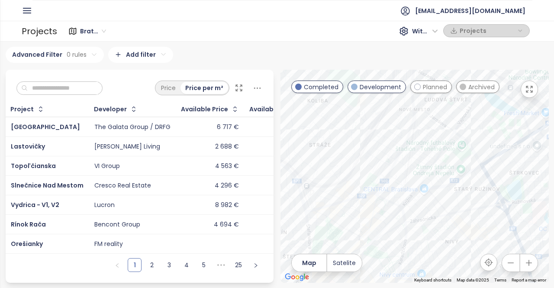
drag, startPoint x: 349, startPoint y: 179, endPoint x: 376, endPoint y: 186, distance: 28.4
click at [399, 197] on div at bounding box center [414, 176] width 268 height 213
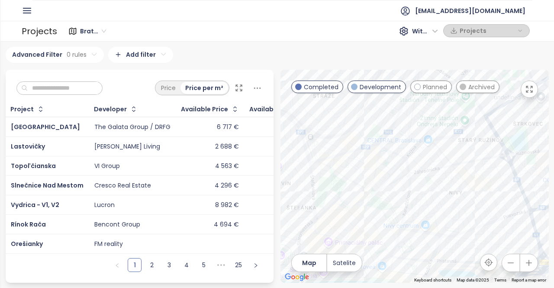
drag, startPoint x: 426, startPoint y: 191, endPoint x: 383, endPoint y: 141, distance: 65.6
click at [383, 141] on div at bounding box center [414, 176] width 268 height 213
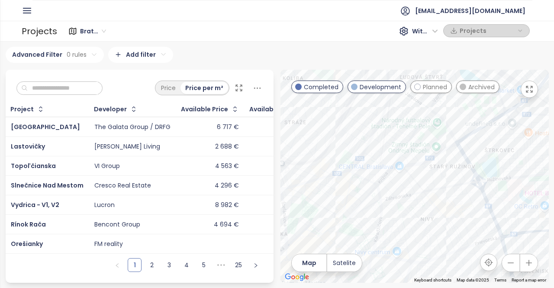
drag, startPoint x: 475, startPoint y: 172, endPoint x: 420, endPoint y: 237, distance: 85.1
click at [420, 237] on div at bounding box center [414, 176] width 268 height 213
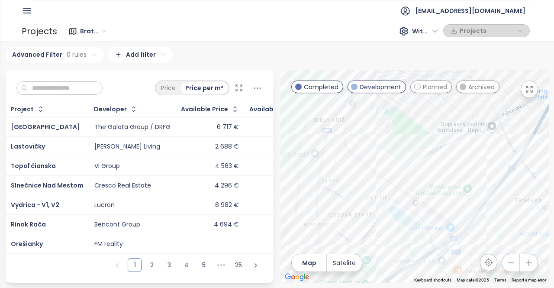
drag, startPoint x: 432, startPoint y: 188, endPoint x: 406, endPoint y: 228, distance: 47.7
click at [406, 228] on div at bounding box center [414, 176] width 268 height 213
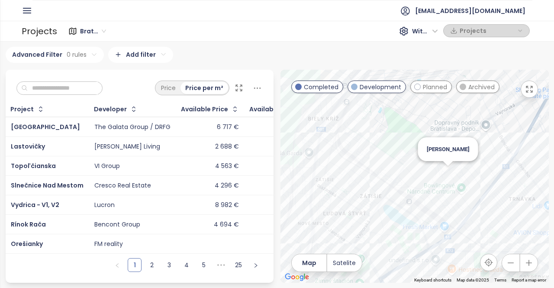
click at [448, 175] on div "Malý Dvorník" at bounding box center [414, 176] width 268 height 213
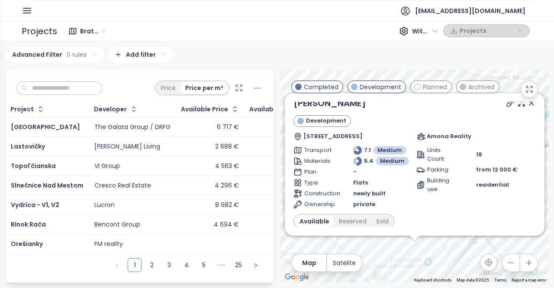
scroll to position [3, 0]
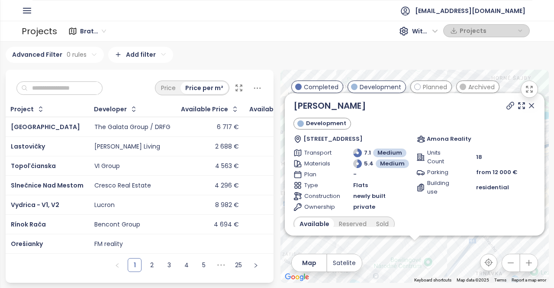
click at [447, 244] on div "Malý Dvorník Development Turbínová 11, 831 04 Bratislava-Nové Mesto, Slovakia A…" at bounding box center [414, 176] width 268 height 213
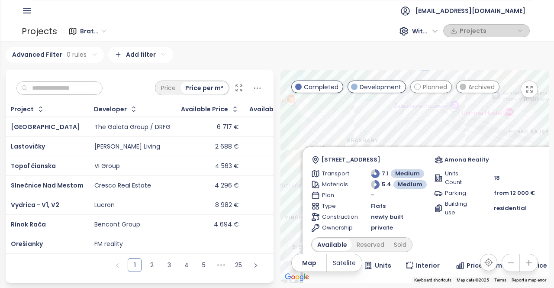
scroll to position [46, 0]
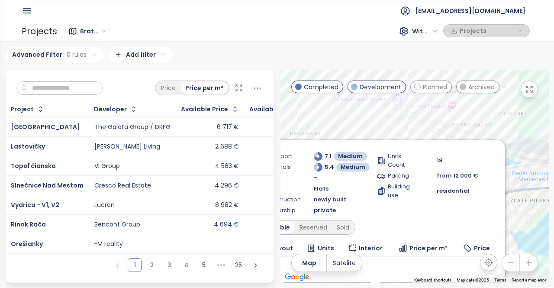
drag, startPoint x: 516, startPoint y: 116, endPoint x: 449, endPoint y: 108, distance: 67.9
click at [449, 108] on div "Malý Dvorník Development Turbínová 11, 831 04 Bratislava-Nové Mesto, Slovakia A…" at bounding box center [414, 176] width 268 height 213
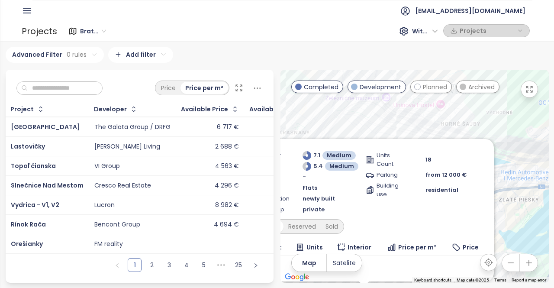
scroll to position [0, 0]
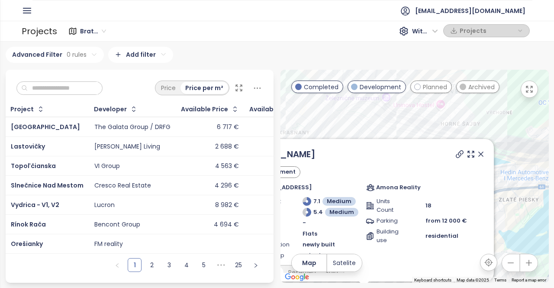
click at [476, 157] on icon at bounding box center [480, 154] width 9 height 9
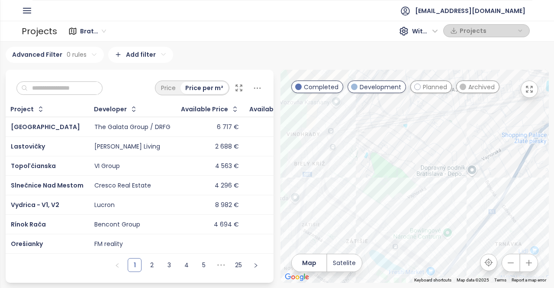
drag, startPoint x: 377, startPoint y: 199, endPoint x: 458, endPoint y: 107, distance: 121.9
click at [458, 107] on div at bounding box center [414, 176] width 268 height 213
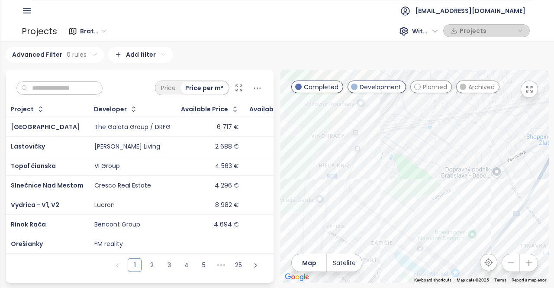
drag, startPoint x: 345, startPoint y: 156, endPoint x: 360, endPoint y: 172, distance: 21.4
click at [360, 172] on div at bounding box center [414, 176] width 268 height 213
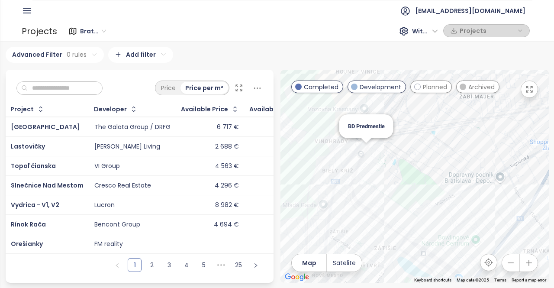
click at [365, 154] on div "BD Predmestie" at bounding box center [414, 176] width 268 height 213
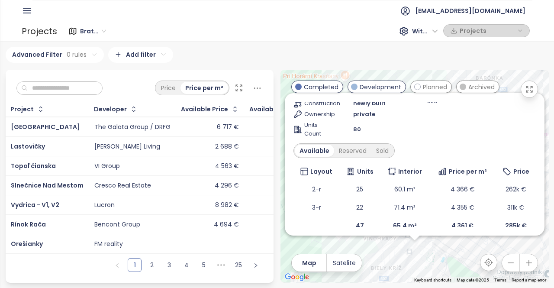
scroll to position [103, 0]
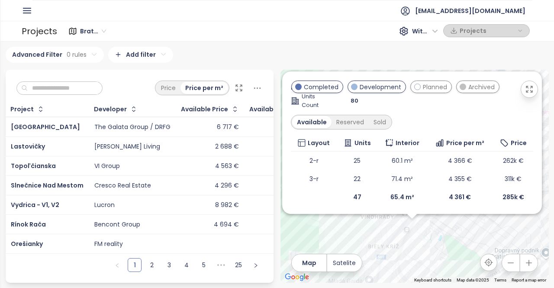
drag, startPoint x: 436, startPoint y: 255, endPoint x: 432, endPoint y: 231, distance: 24.1
click at [432, 231] on div "BD Predmestie Development byty v štádiu holobyt Unit 17/g219, Nobelova lok. 8, …" at bounding box center [414, 176] width 268 height 213
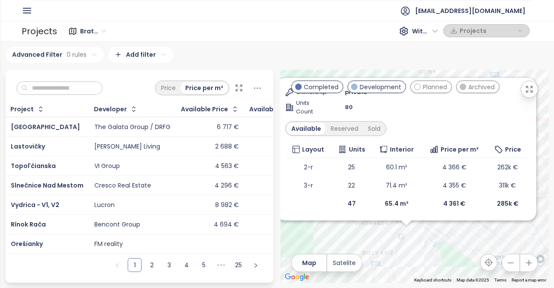
drag, startPoint x: 458, startPoint y: 239, endPoint x: 445, endPoint y: 262, distance: 26.0
click at [444, 263] on div "BD Predmestie Development byty v štádiu holobyt Unit 17/g219, Nobelova lok. 8, …" at bounding box center [414, 176] width 268 height 213
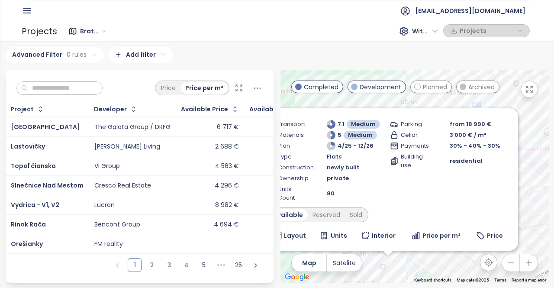
scroll to position [0, 0]
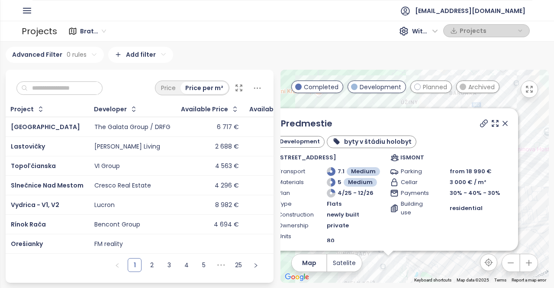
click at [500, 127] on icon at bounding box center [504, 123] width 9 height 9
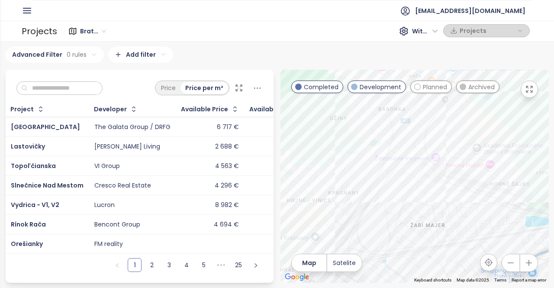
drag, startPoint x: 441, startPoint y: 211, endPoint x: 359, endPoint y: 231, distance: 84.3
click at [359, 231] on div at bounding box center [414, 176] width 268 height 213
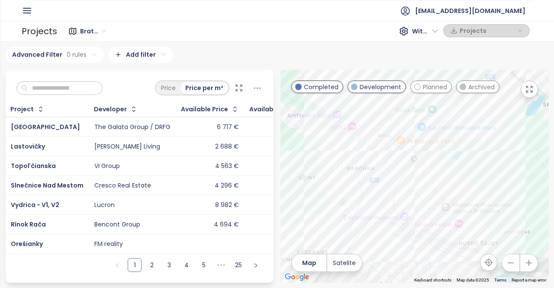
drag, startPoint x: 445, startPoint y: 155, endPoint x: 427, endPoint y: 201, distance: 48.6
click at [427, 201] on div at bounding box center [414, 176] width 268 height 213
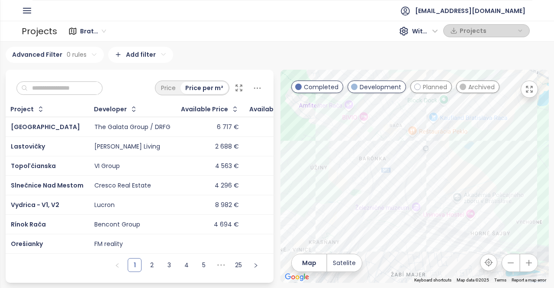
drag, startPoint x: 363, startPoint y: 215, endPoint x: 415, endPoint y: 114, distance: 113.7
click at [415, 114] on div at bounding box center [414, 176] width 268 height 213
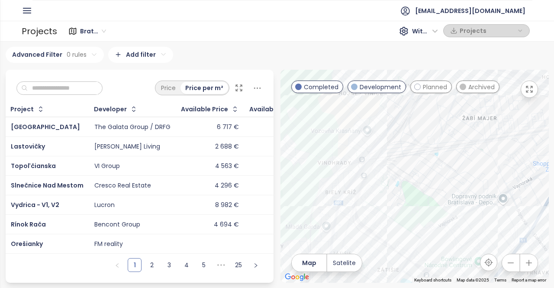
drag, startPoint x: 383, startPoint y: 236, endPoint x: 374, endPoint y: 150, distance: 86.6
click at [375, 160] on div at bounding box center [414, 176] width 268 height 213
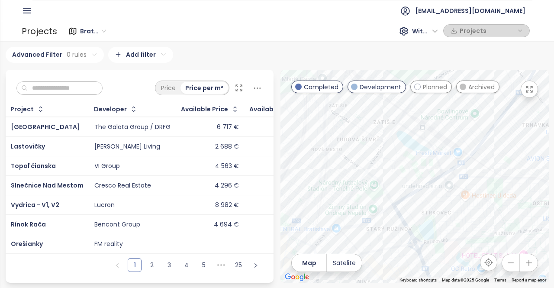
drag, startPoint x: 391, startPoint y: 204, endPoint x: 405, endPoint y: 231, distance: 31.1
click at [405, 231] on div at bounding box center [414, 176] width 268 height 213
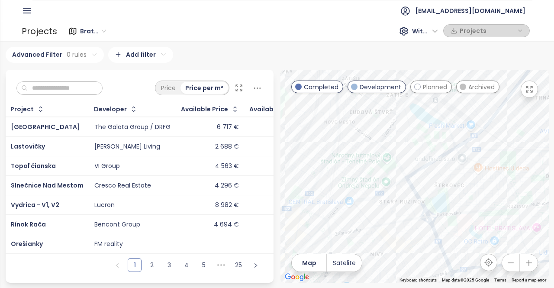
drag, startPoint x: 453, startPoint y: 146, endPoint x: 466, endPoint y: 116, distance: 32.5
click at [466, 116] on div at bounding box center [414, 176] width 268 height 213
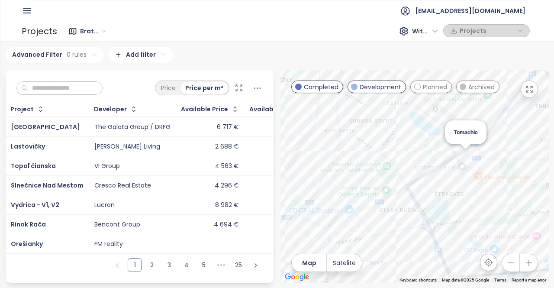
click at [466, 158] on div "Tomachic" at bounding box center [414, 176] width 268 height 213
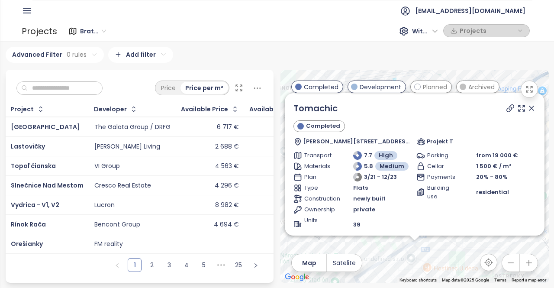
click at [527, 112] on icon at bounding box center [531, 108] width 9 height 9
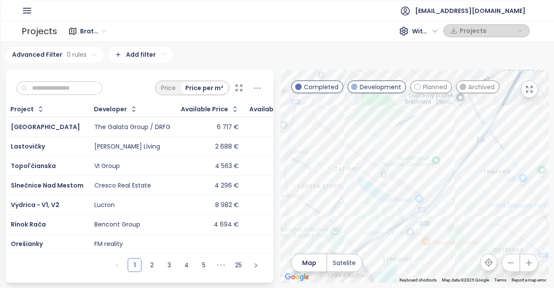
drag, startPoint x: 444, startPoint y: 217, endPoint x: 443, endPoint y: 183, distance: 33.3
click at [443, 183] on div at bounding box center [414, 176] width 268 height 213
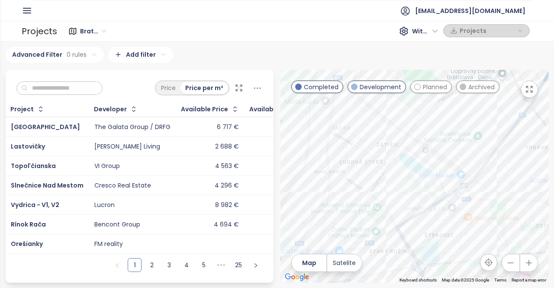
drag, startPoint x: 352, startPoint y: 207, endPoint x: 393, endPoint y: 159, distance: 62.9
click at [387, 189] on div at bounding box center [414, 176] width 268 height 213
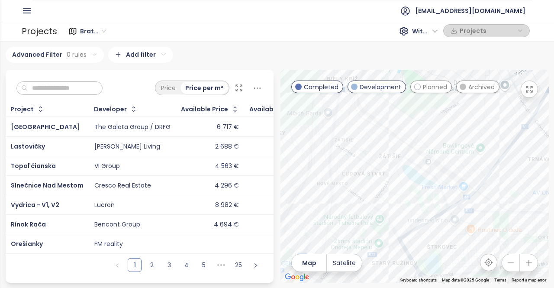
drag, startPoint x: 396, startPoint y: 175, endPoint x: 394, endPoint y: 186, distance: 11.5
click at [394, 186] on div at bounding box center [414, 176] width 268 height 213
drag, startPoint x: 405, startPoint y: 117, endPoint x: 417, endPoint y: 115, distance: 12.4
drag, startPoint x: 404, startPoint y: 114, endPoint x: 419, endPoint y: 116, distance: 15.8
click at [419, 116] on span "PARQ Zátišie" at bounding box center [403, 114] width 32 height 6
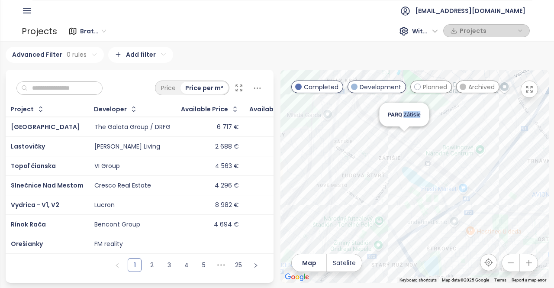
copy span "Zátišie"
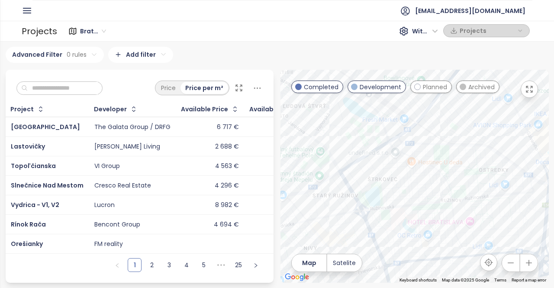
drag, startPoint x: 533, startPoint y: 208, endPoint x: 441, endPoint y: 138, distance: 116.3
click at [441, 138] on div at bounding box center [414, 176] width 268 height 213
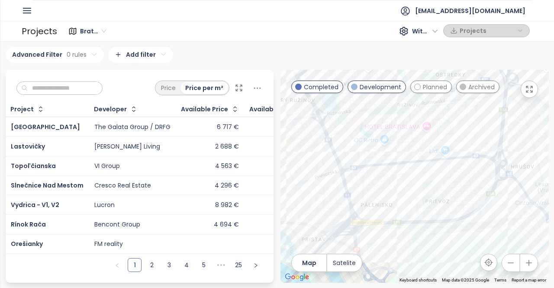
drag, startPoint x: 465, startPoint y: 212, endPoint x: 419, endPoint y: 144, distance: 82.3
click at [422, 118] on div at bounding box center [414, 176] width 268 height 213
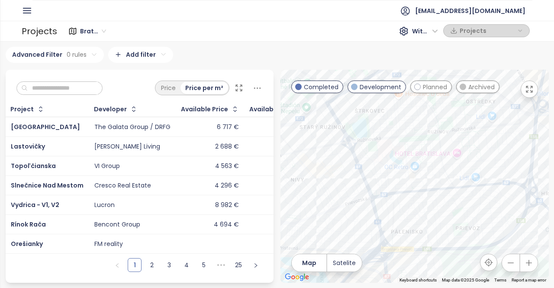
drag, startPoint x: 400, startPoint y: 138, endPoint x: 433, endPoint y: 165, distance: 42.5
click at [433, 165] on div at bounding box center [414, 176] width 268 height 213
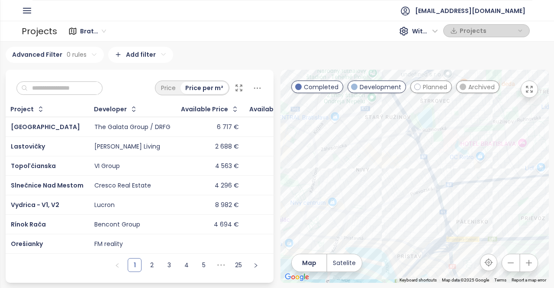
drag, startPoint x: 358, startPoint y: 214, endPoint x: 410, endPoint y: 205, distance: 53.0
click at [410, 205] on div at bounding box center [414, 176] width 268 height 213
click at [416, 203] on div "Pri Mlynoch" at bounding box center [414, 176] width 268 height 213
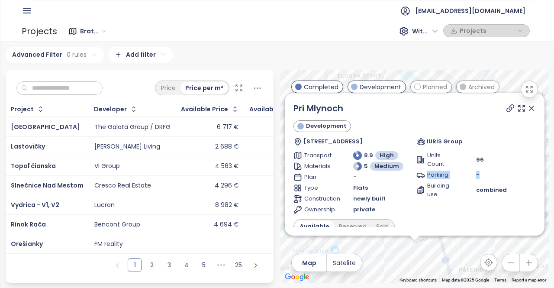
drag, startPoint x: 535, startPoint y: 151, endPoint x: 529, endPoint y: 177, distance: 26.2
click at [529, 177] on div "Pri Mlynoch Development Jarabinková 6, 821 09 Bratislava, Slovakia IURIS Group …" at bounding box center [414, 164] width 259 height 142
click at [529, 110] on icon at bounding box center [531, 108] width 4 height 4
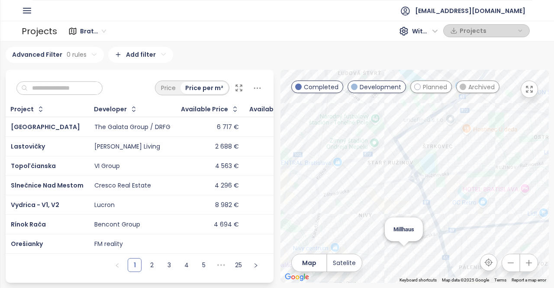
click at [401, 252] on div "Millhaus" at bounding box center [414, 176] width 268 height 213
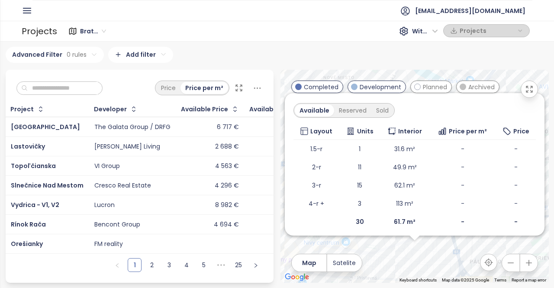
scroll to position [16, 0]
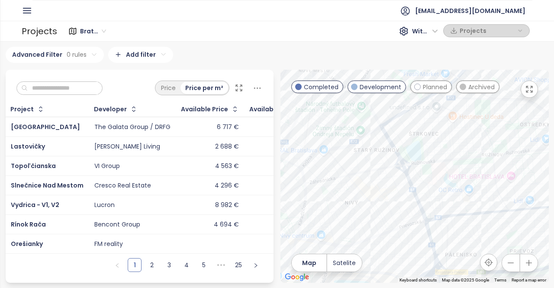
drag, startPoint x: 439, startPoint y: 195, endPoint x: 413, endPoint y: 189, distance: 26.6
click at [414, 186] on div at bounding box center [414, 176] width 268 height 213
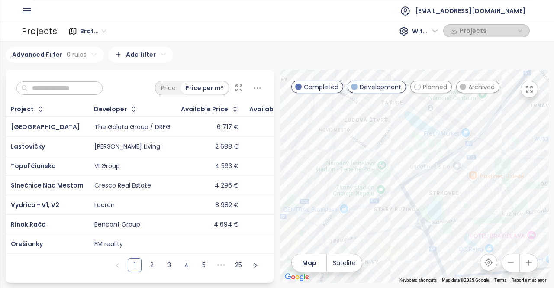
drag, startPoint x: 402, startPoint y: 186, endPoint x: 423, endPoint y: 241, distance: 58.5
click at [423, 243] on div at bounding box center [414, 176] width 268 height 213
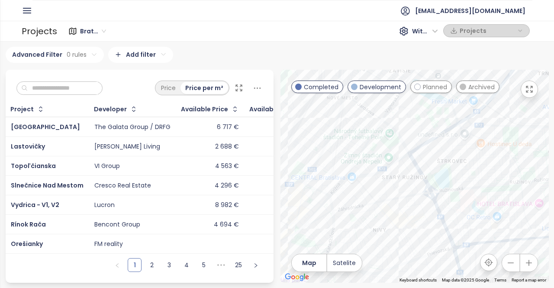
drag, startPoint x: 380, startPoint y: 160, endPoint x: 383, endPoint y: 117, distance: 42.5
click at [383, 117] on div at bounding box center [414, 176] width 268 height 213
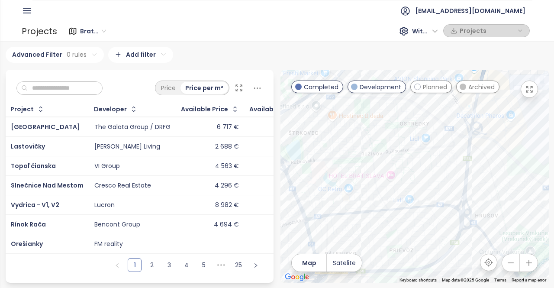
drag, startPoint x: 469, startPoint y: 178, endPoint x: 328, endPoint y: 155, distance: 142.8
click at [328, 155] on div at bounding box center [414, 176] width 268 height 213
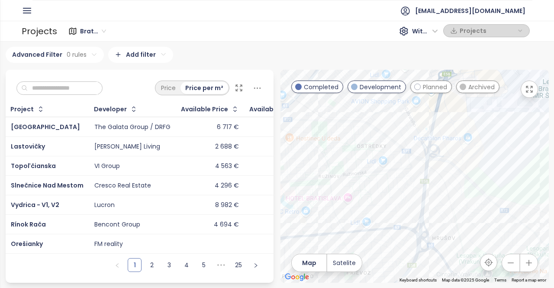
drag, startPoint x: 401, startPoint y: 156, endPoint x: 361, endPoint y: 180, distance: 46.9
click at [361, 180] on div at bounding box center [414, 176] width 268 height 213
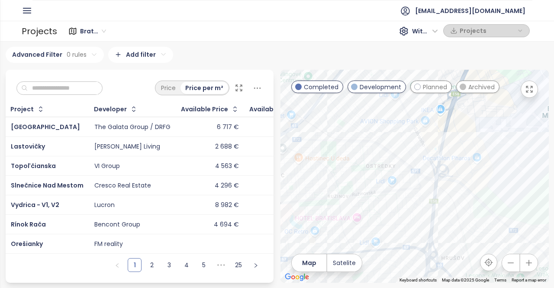
drag, startPoint x: 357, startPoint y: 185, endPoint x: 387, endPoint y: 203, distance: 35.9
click at [387, 203] on div at bounding box center [414, 176] width 268 height 213
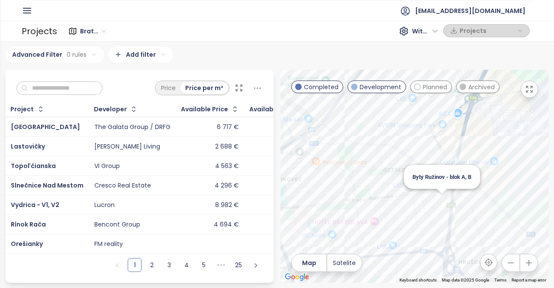
click at [438, 200] on div "Byty Ružinov - blok A, B" at bounding box center [414, 176] width 268 height 213
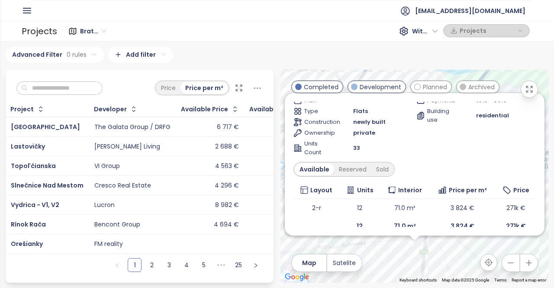
scroll to position [83, 0]
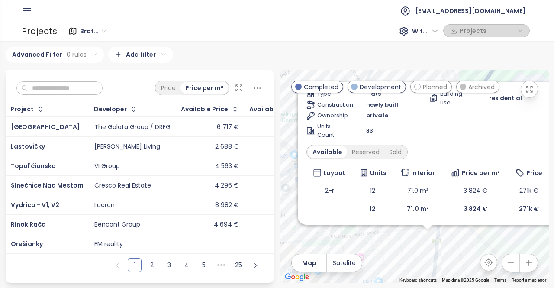
drag, startPoint x: 451, startPoint y: 257, endPoint x: 467, endPoint y: 245, distance: 19.4
click at [467, 245] on div "Byty Ružinov - blok A, B Development Štedrá 5306, 821 05 Bratislava-Ružinov, Sl…" at bounding box center [414, 176] width 268 height 213
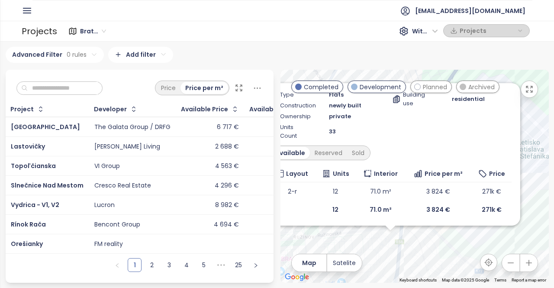
drag, startPoint x: 426, startPoint y: 243, endPoint x: 416, endPoint y: 243, distance: 10.4
click at [416, 243] on div "Byty Ružinov - blok A, B Development Štedrá 5306, 821 05 Bratislava-Ružinov, Sl…" at bounding box center [414, 176] width 268 height 213
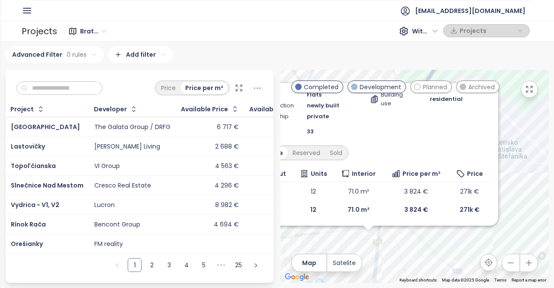
click at [503, 166] on div "Byty Ružinov - blok A, B Development Štedrá 5306, 821 05 Bratislava-Ružinov, Sl…" at bounding box center [414, 176] width 268 height 213
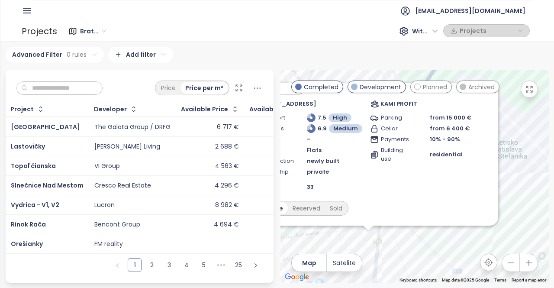
scroll to position [0, 0]
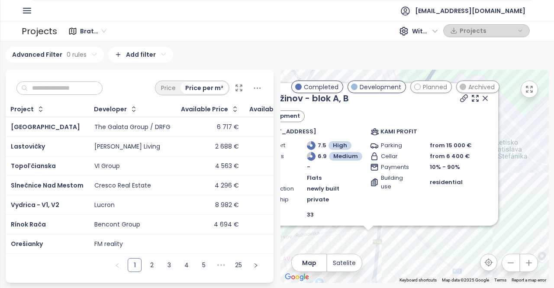
click at [480, 102] on icon at bounding box center [484, 98] width 9 height 9
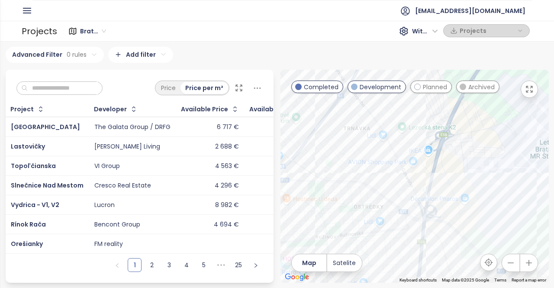
drag, startPoint x: 425, startPoint y: 187, endPoint x: 473, endPoint y: 189, distance: 48.1
click at [473, 189] on div at bounding box center [414, 176] width 268 height 213
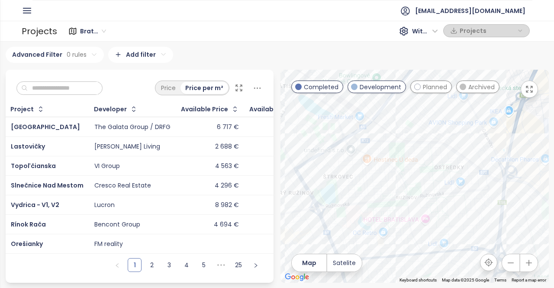
drag, startPoint x: 409, startPoint y: 199, endPoint x: 440, endPoint y: 167, distance: 44.0
click at [445, 154] on div at bounding box center [414, 176] width 268 height 213
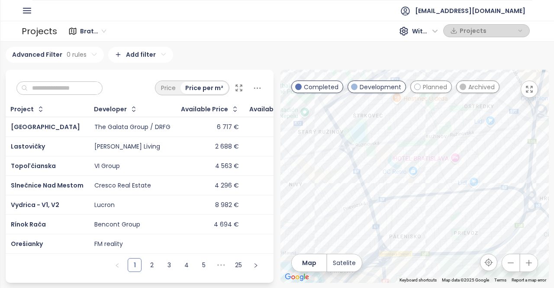
drag, startPoint x: 382, startPoint y: 246, endPoint x: 411, endPoint y: 184, distance: 67.9
click at [411, 184] on div at bounding box center [414, 176] width 268 height 213
click at [412, 194] on div "Rezidencia Mierova" at bounding box center [414, 176] width 268 height 213
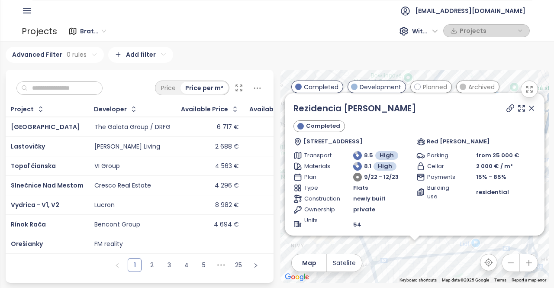
click at [529, 110] on icon at bounding box center [531, 108] width 4 height 4
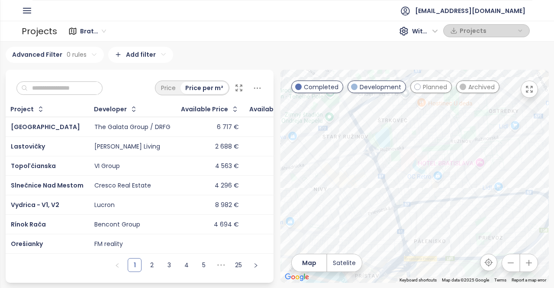
drag, startPoint x: 371, startPoint y: 249, endPoint x: 435, endPoint y: 192, distance: 85.5
click at [435, 192] on div at bounding box center [414, 176] width 268 height 213
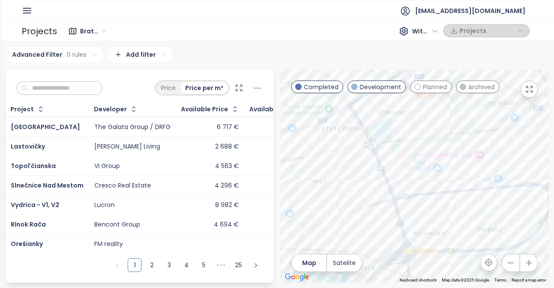
drag, startPoint x: 422, startPoint y: 239, endPoint x: 422, endPoint y: 218, distance: 20.8
click at [422, 218] on div at bounding box center [414, 176] width 268 height 213
drag, startPoint x: 398, startPoint y: 171, endPoint x: 403, endPoint y: 196, distance: 26.0
click at [403, 195] on div at bounding box center [414, 176] width 268 height 213
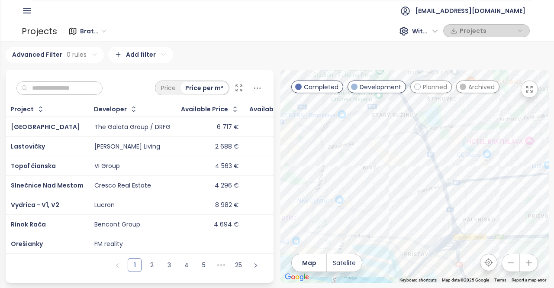
drag, startPoint x: 376, startPoint y: 224, endPoint x: 421, endPoint y: 198, distance: 51.9
click at [421, 198] on div at bounding box center [414, 176] width 268 height 213
click at [419, 200] on div "Pri Mlynoch" at bounding box center [414, 176] width 268 height 213
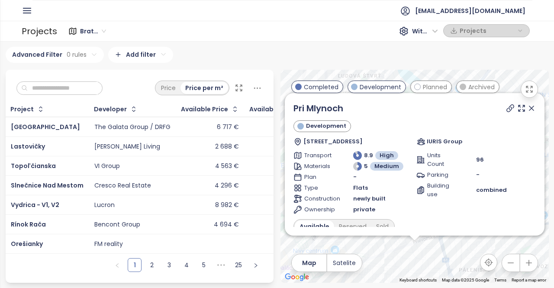
click at [527, 112] on icon at bounding box center [531, 108] width 9 height 9
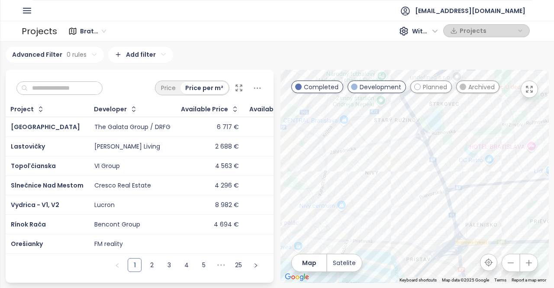
drag, startPoint x: 458, startPoint y: 179, endPoint x: 466, endPoint y: 131, distance: 49.5
click at [466, 131] on div at bounding box center [414, 176] width 268 height 213
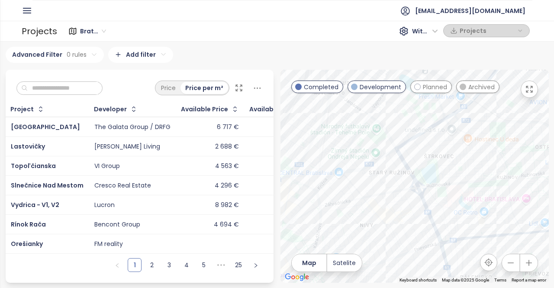
drag, startPoint x: 458, startPoint y: 110, endPoint x: 450, endPoint y: 175, distance: 65.8
click at [450, 175] on div at bounding box center [414, 176] width 268 height 213
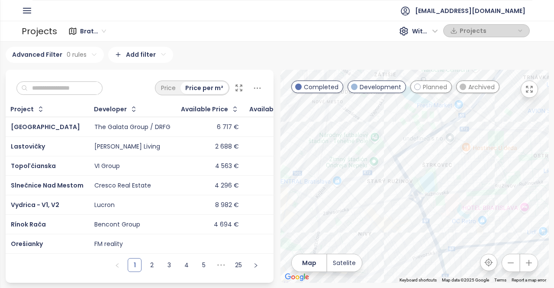
drag, startPoint x: 375, startPoint y: 136, endPoint x: 382, endPoint y: 158, distance: 23.0
click at [382, 158] on div at bounding box center [414, 176] width 268 height 213
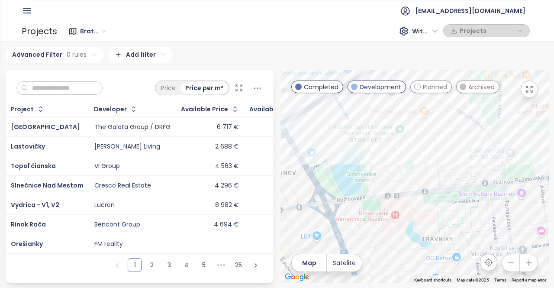
drag, startPoint x: 496, startPoint y: 186, endPoint x: 346, endPoint y: 120, distance: 163.8
click at [347, 124] on div at bounding box center [414, 176] width 268 height 213
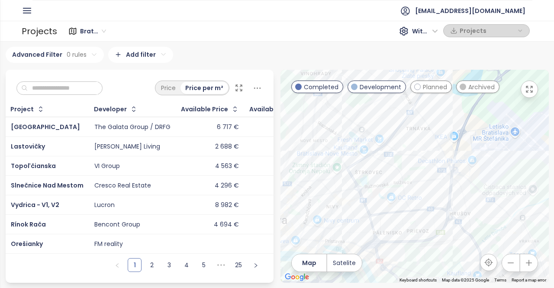
drag, startPoint x: 440, startPoint y: 140, endPoint x: 425, endPoint y: 184, distance: 46.2
click at [425, 184] on div at bounding box center [414, 176] width 268 height 213
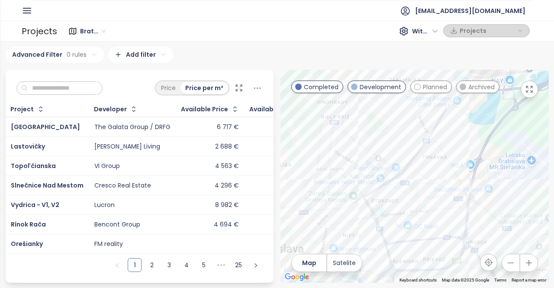
drag, startPoint x: 325, startPoint y: 124, endPoint x: 364, endPoint y: 134, distance: 40.6
click at [364, 138] on div at bounding box center [414, 176] width 268 height 213
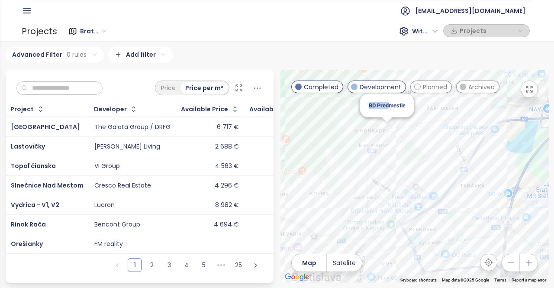
drag, startPoint x: 389, startPoint y: 113, endPoint x: 388, endPoint y: 141, distance: 28.1
click at [388, 141] on div "BD Predmestie" at bounding box center [414, 176] width 268 height 213
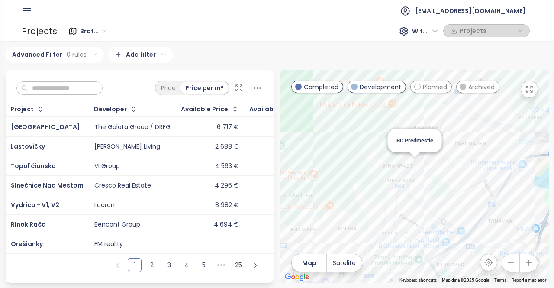
click at [412, 167] on div "BD Predmestie" at bounding box center [414, 176] width 268 height 213
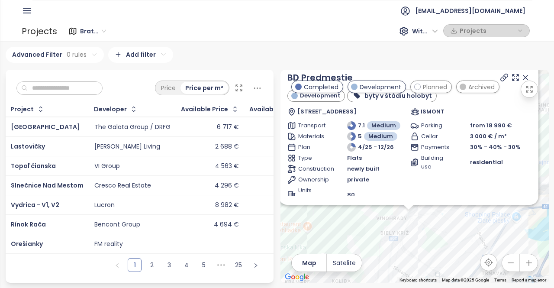
drag, startPoint x: 505, startPoint y: 184, endPoint x: 498, endPoint y: 243, distance: 60.1
click at [498, 243] on div "BD Predmestie Development byty v štádiu holobyt Unit 17/g219, Nobelova lok. 8, …" at bounding box center [414, 176] width 268 height 213
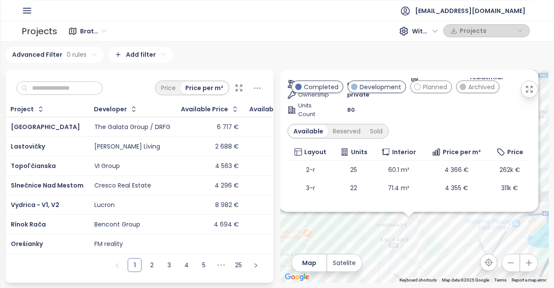
scroll to position [103, 0]
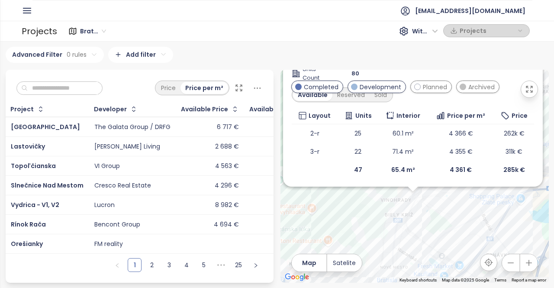
drag, startPoint x: 432, startPoint y: 228, endPoint x: 437, endPoint y: 202, distance: 26.3
click at [437, 202] on div "BD Predmestie Development byty v štádiu holobyt Unit 17/g219, Nobelova lok. 8, …" at bounding box center [414, 176] width 268 height 213
click at [491, 185] on div "BD Predmestie Development byty v štádiu holobyt Unit 17/g219, Nobelova lok. 8, …" at bounding box center [412, 115] width 259 height 142
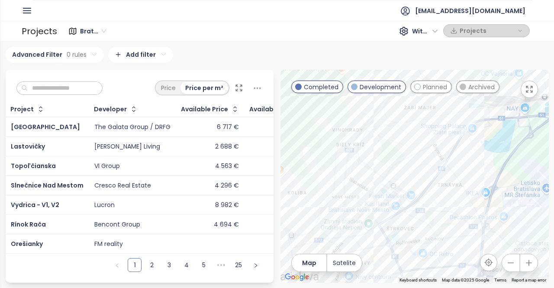
drag, startPoint x: 462, startPoint y: 197, endPoint x: 419, endPoint y: 134, distance: 76.0
click at [419, 134] on div at bounding box center [414, 176] width 268 height 213
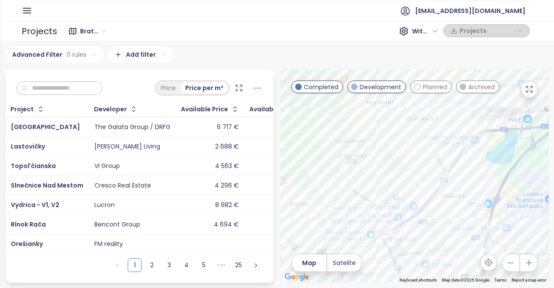
drag, startPoint x: 344, startPoint y: 134, endPoint x: 347, endPoint y: 146, distance: 12.4
click at [347, 146] on div at bounding box center [414, 176] width 268 height 213
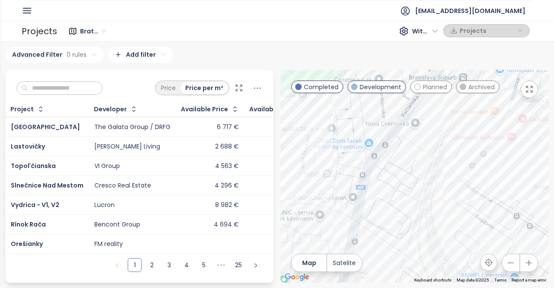
drag, startPoint x: 346, startPoint y: 147, endPoint x: 363, endPoint y: 166, distance: 25.4
click at [363, 166] on div at bounding box center [414, 176] width 268 height 213
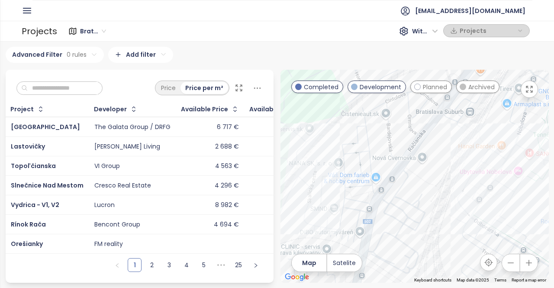
drag, startPoint x: 371, startPoint y: 168, endPoint x: 380, endPoint y: 204, distance: 36.9
click at [380, 204] on div at bounding box center [414, 176] width 268 height 213
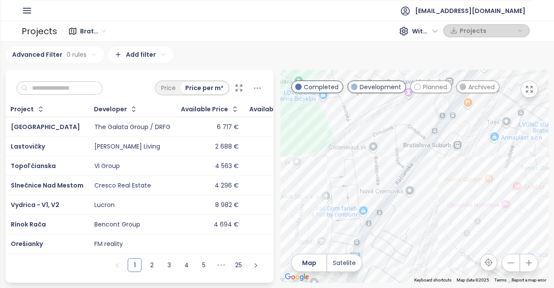
drag, startPoint x: 490, startPoint y: 134, endPoint x: 477, endPoint y: 169, distance: 37.0
click at [477, 169] on div at bounding box center [414, 176] width 268 height 213
click at [476, 172] on div at bounding box center [414, 176] width 268 height 213
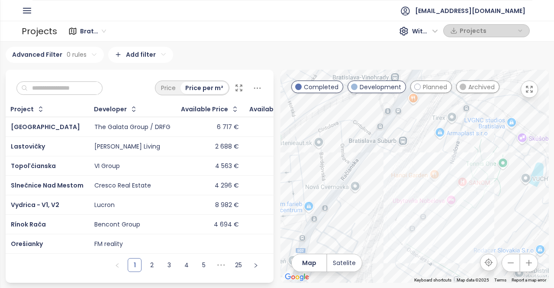
drag, startPoint x: 356, startPoint y: 208, endPoint x: 477, endPoint y: 147, distance: 136.0
click at [477, 147] on div at bounding box center [414, 176] width 268 height 213
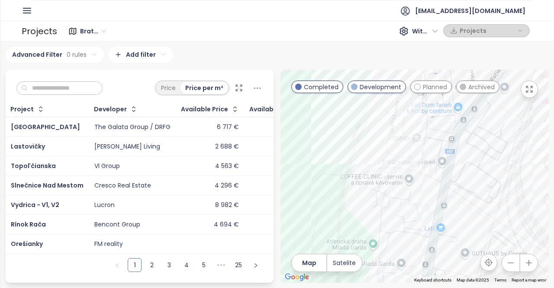
drag, startPoint x: 444, startPoint y: 227, endPoint x: 438, endPoint y: 191, distance: 36.8
click at [438, 191] on div at bounding box center [414, 176] width 268 height 213
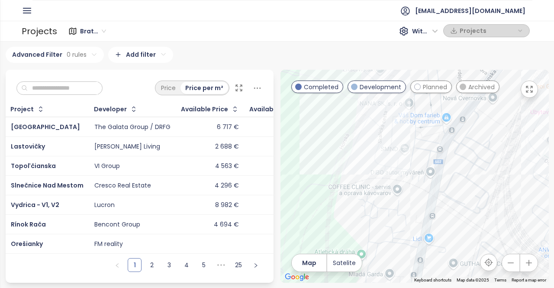
drag, startPoint x: 444, startPoint y: 226, endPoint x: 427, endPoint y: 255, distance: 33.5
click at [427, 255] on div at bounding box center [414, 176] width 268 height 213
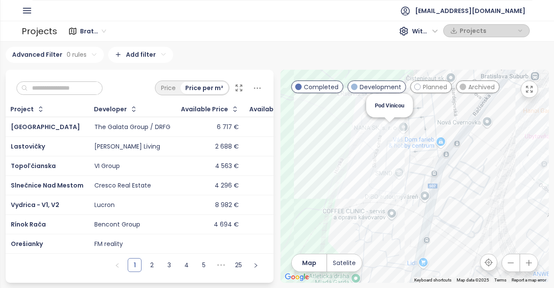
click at [388, 127] on div "Pod Vinicou" at bounding box center [414, 176] width 268 height 213
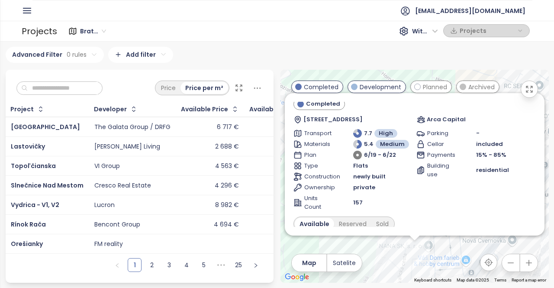
scroll to position [0, 0]
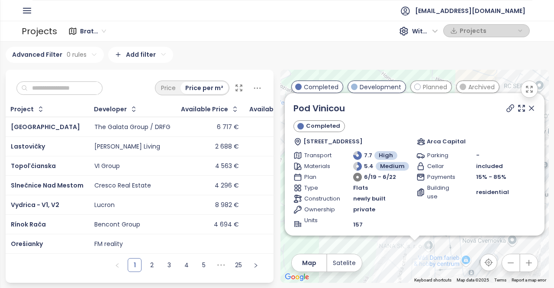
click at [527, 112] on icon at bounding box center [531, 108] width 9 height 9
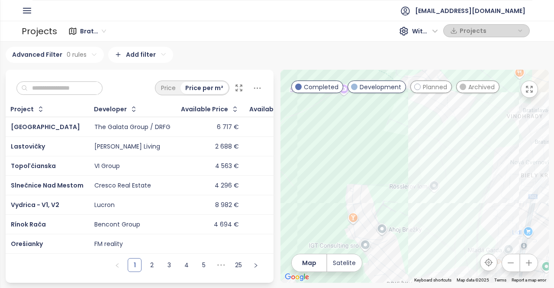
drag, startPoint x: 483, startPoint y: 223, endPoint x: 536, endPoint y: 159, distance: 82.6
click at [540, 163] on div at bounding box center [414, 176] width 268 height 213
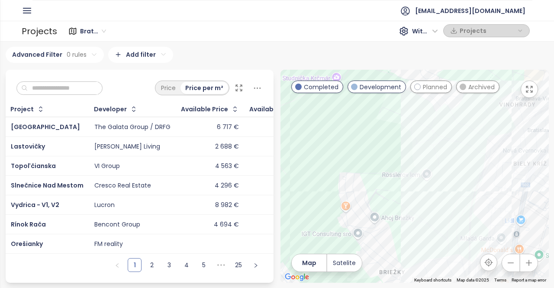
drag, startPoint x: 494, startPoint y: 214, endPoint x: 398, endPoint y: 136, distance: 123.6
click at [400, 139] on div at bounding box center [414, 176] width 268 height 213
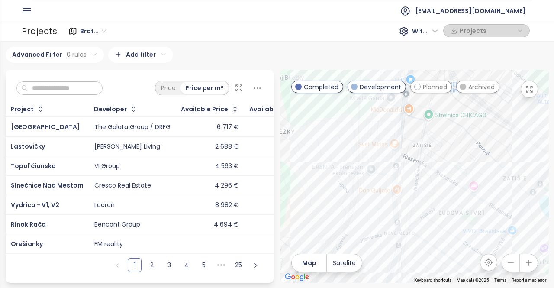
drag, startPoint x: 407, startPoint y: 190, endPoint x: 464, endPoint y: 174, distance: 59.3
click at [464, 174] on div at bounding box center [414, 176] width 268 height 213
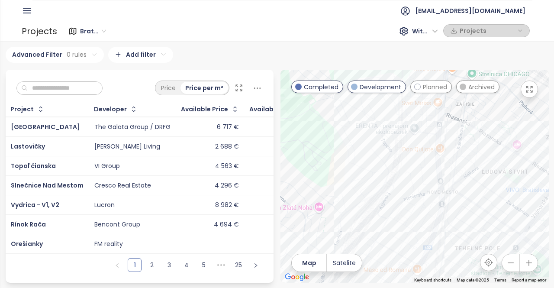
drag, startPoint x: 343, startPoint y: 165, endPoint x: 393, endPoint y: 102, distance: 80.0
click at [392, 101] on div at bounding box center [414, 176] width 268 height 213
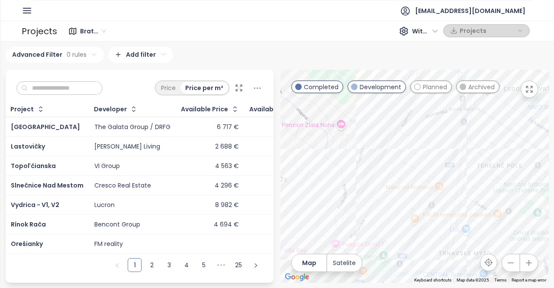
drag, startPoint x: 408, startPoint y: 194, endPoint x: 416, endPoint y: 151, distance: 43.9
click at [416, 151] on div at bounding box center [414, 176] width 268 height 213
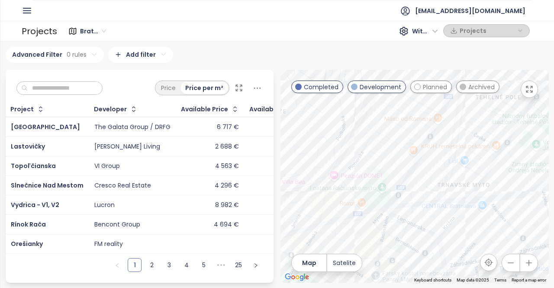
drag, startPoint x: 410, startPoint y: 230, endPoint x: 409, endPoint y: 166, distance: 64.0
click at [409, 167] on div at bounding box center [414, 176] width 268 height 213
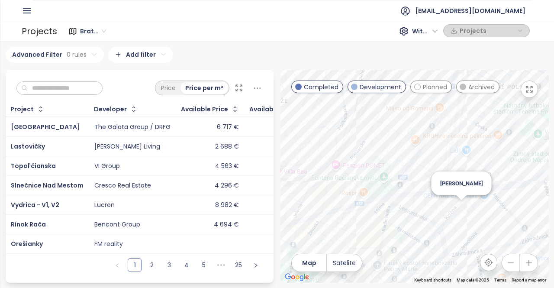
click at [458, 211] on div "Ludwigov Mlyn" at bounding box center [414, 176] width 268 height 213
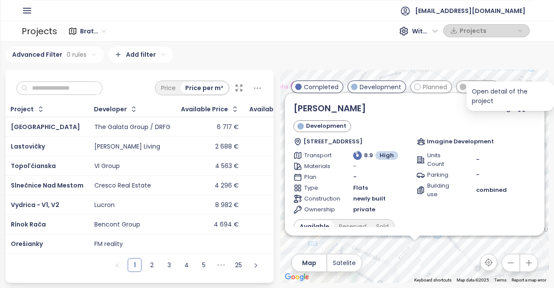
click at [527, 112] on icon at bounding box center [531, 108] width 9 height 9
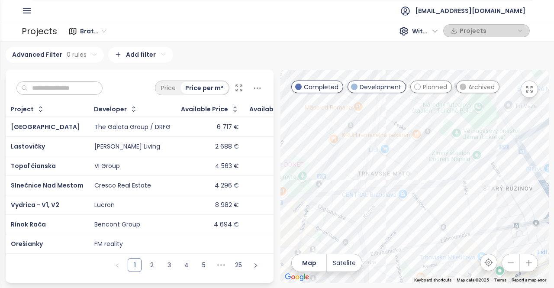
drag, startPoint x: 410, startPoint y: 249, endPoint x: 370, endPoint y: 194, distance: 67.7
click at [368, 198] on div at bounding box center [414, 176] width 268 height 213
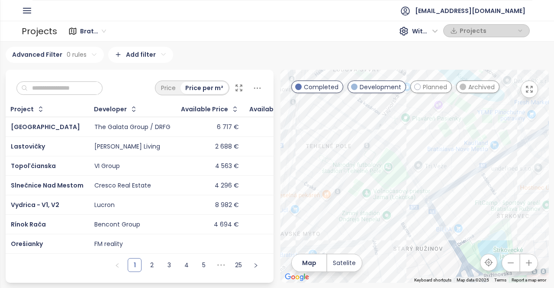
drag, startPoint x: 477, startPoint y: 191, endPoint x: 421, endPoint y: 224, distance: 64.6
click at [394, 254] on div at bounding box center [414, 176] width 268 height 213
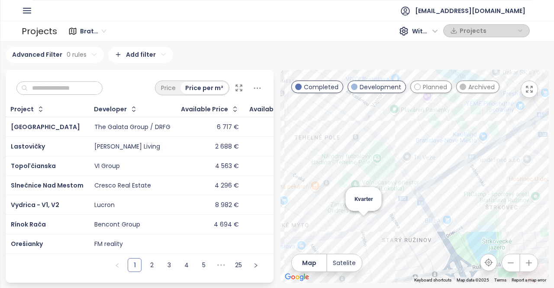
click at [364, 224] on div "Kvarter" at bounding box center [414, 176] width 268 height 213
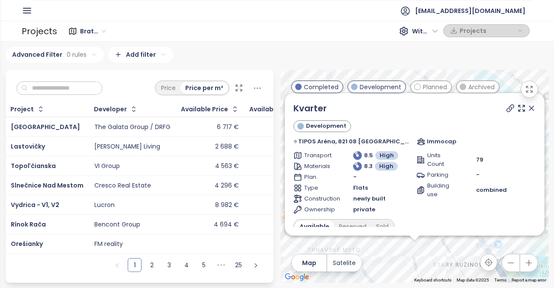
click at [527, 109] on icon at bounding box center [531, 108] width 9 height 9
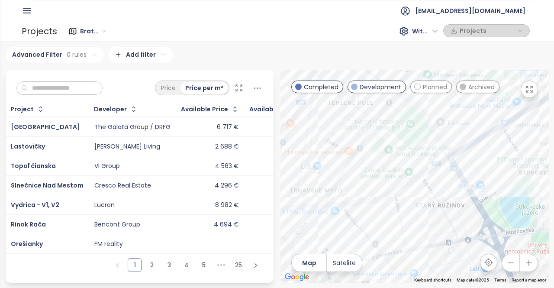
drag, startPoint x: 445, startPoint y: 218, endPoint x: 428, endPoint y: 159, distance: 61.6
click at [428, 159] on div at bounding box center [414, 176] width 268 height 213
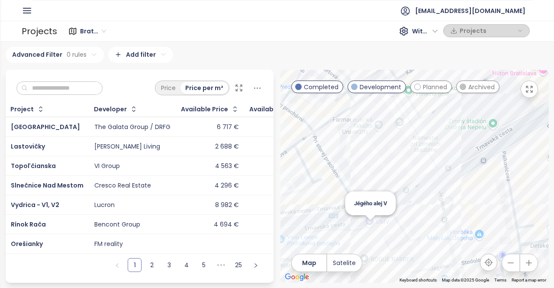
click at [367, 223] on div "Jégého alej V" at bounding box center [414, 176] width 268 height 213
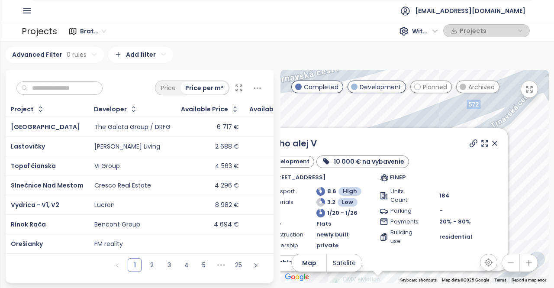
click at [490, 147] on icon at bounding box center [494, 143] width 9 height 9
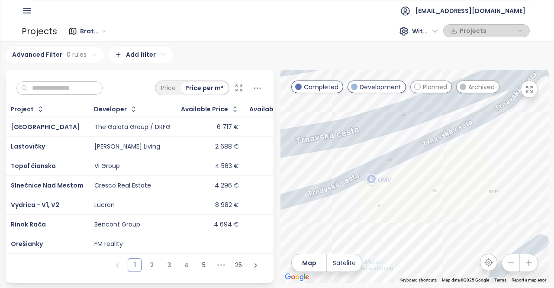
drag, startPoint x: 420, startPoint y: 222, endPoint x: 445, endPoint y: 155, distance: 71.0
click at [445, 155] on div at bounding box center [414, 176] width 268 height 213
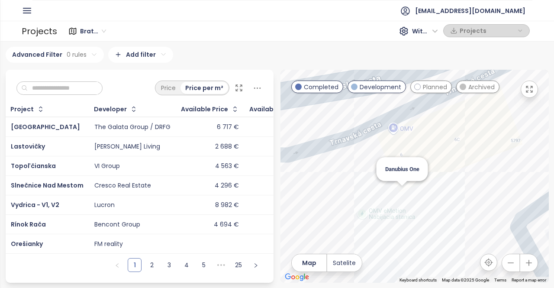
click at [400, 192] on div "Danubius One" at bounding box center [414, 176] width 268 height 213
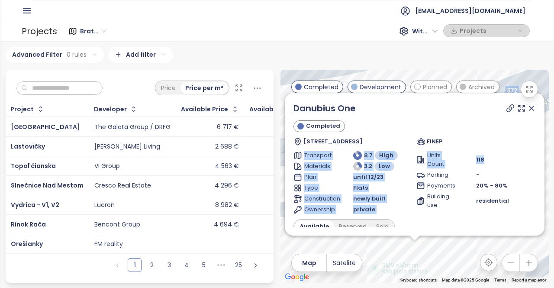
drag, startPoint x: 528, startPoint y: 144, endPoint x: 530, endPoint y: 169, distance: 25.1
click at [530, 169] on div "Danubius One Completed Trnavská cesta 6, 821 08 Bratislava-Ružinov, Slovakia FI…" at bounding box center [414, 164] width 242 height 125
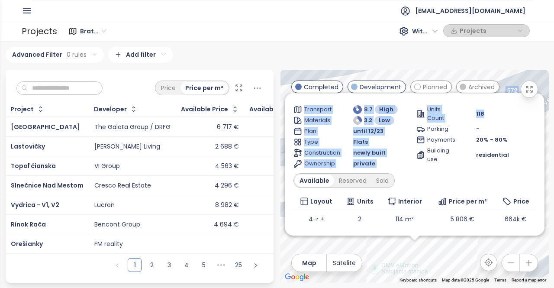
scroll to position [64, 0]
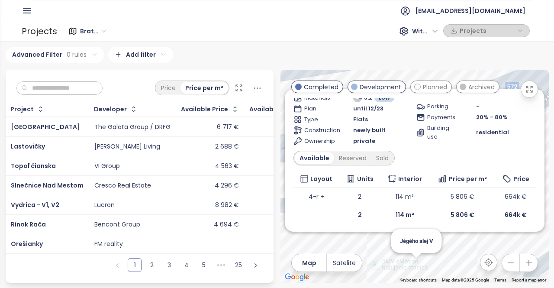
click at [413, 269] on div "Danubius One Completed Trnavská cesta 6, 821 08 Bratislava-Ružinov, Slovakia FI…" at bounding box center [414, 176] width 268 height 213
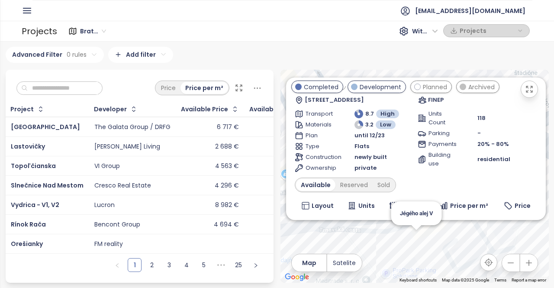
scroll to position [0, 0]
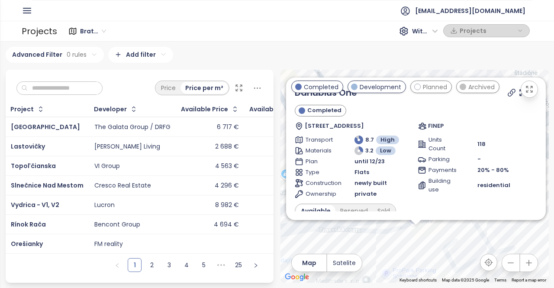
click at [528, 97] on icon at bounding box center [532, 92] width 9 height 9
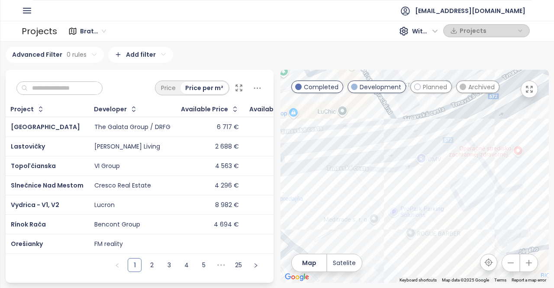
drag, startPoint x: 445, startPoint y: 229, endPoint x: 451, endPoint y: 157, distance: 72.1
click at [454, 155] on div at bounding box center [414, 176] width 268 height 213
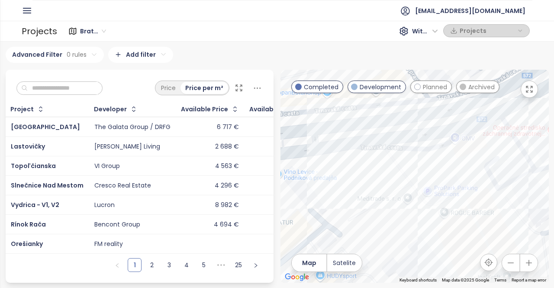
drag, startPoint x: 332, startPoint y: 180, endPoint x: 365, endPoint y: 176, distance: 33.2
click at [365, 176] on div at bounding box center [414, 176] width 268 height 213
click at [364, 181] on div "Danubius Two" at bounding box center [414, 176] width 268 height 213
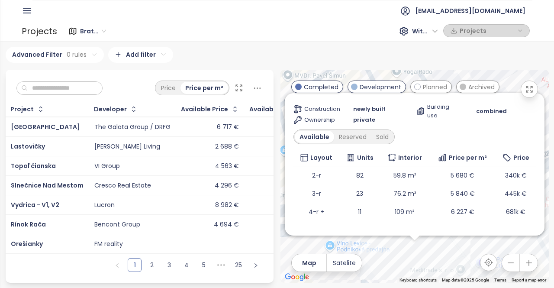
scroll to position [101, 0]
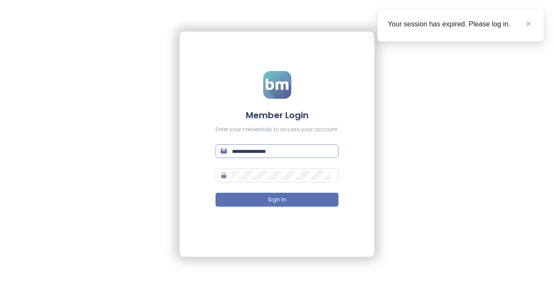
click at [304, 152] on input "text" at bounding box center [282, 151] width 101 height 10
type input "**********"
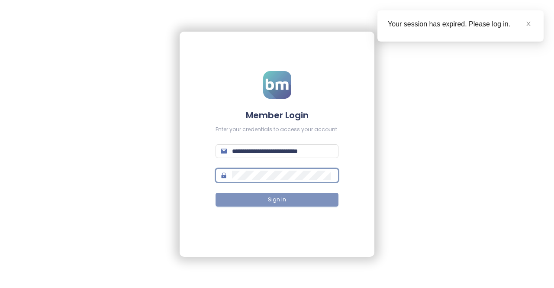
click at [266, 199] on button "Sign In" at bounding box center [276, 199] width 123 height 14
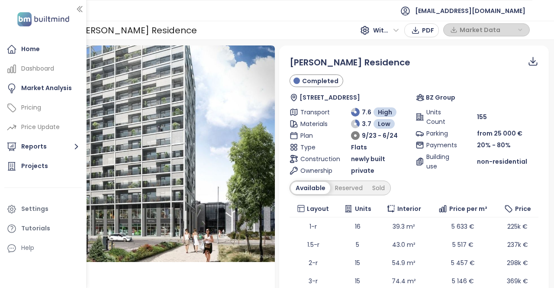
scroll to position [43, 0]
